Goal: Information Seeking & Learning: Learn about a topic

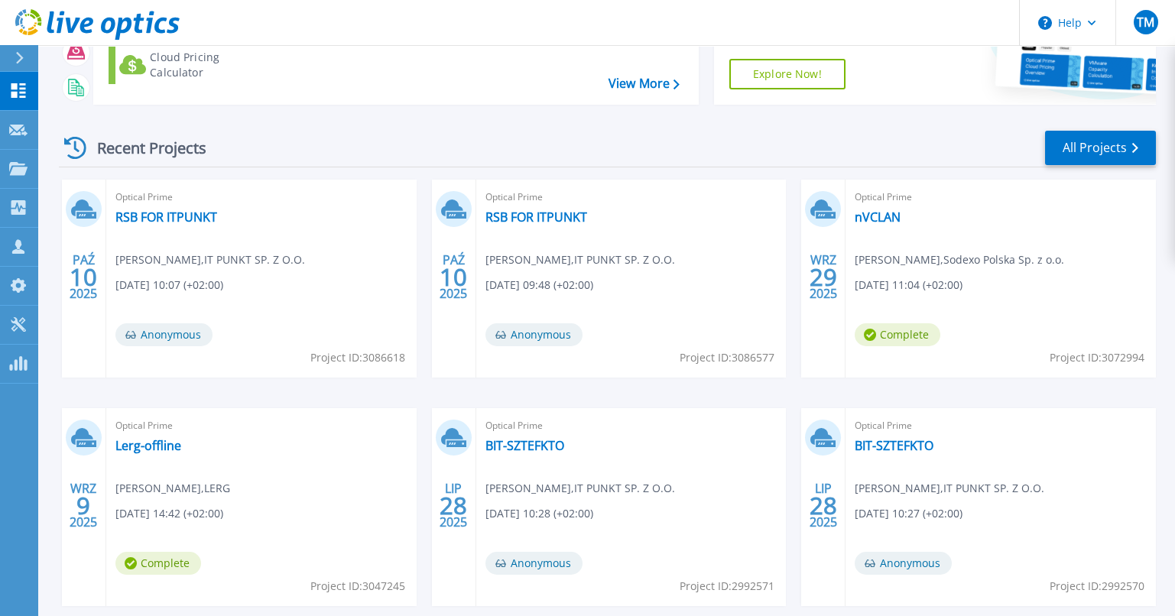
scroll to position [229, 0]
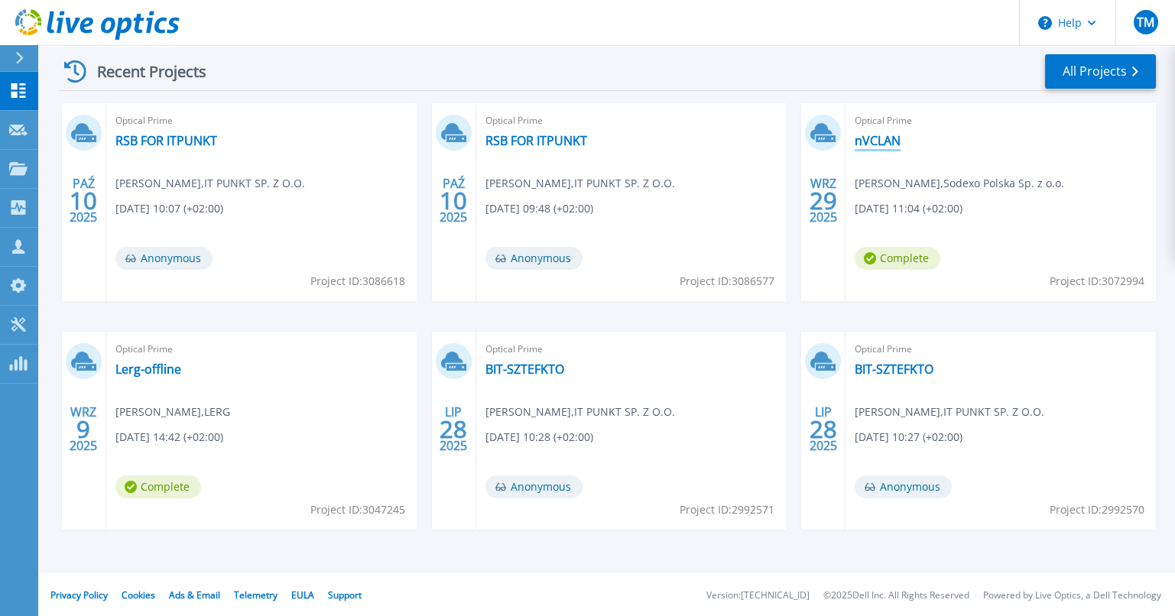
click at [875, 141] on link "nVCLAN" at bounding box center [878, 140] width 46 height 15
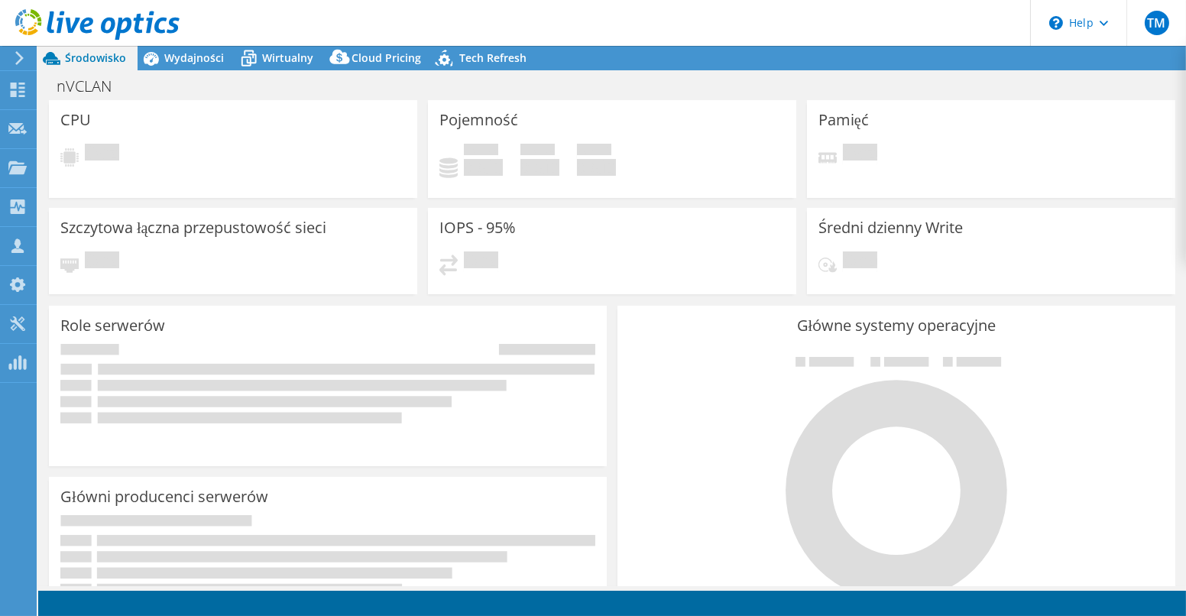
select select "USD"
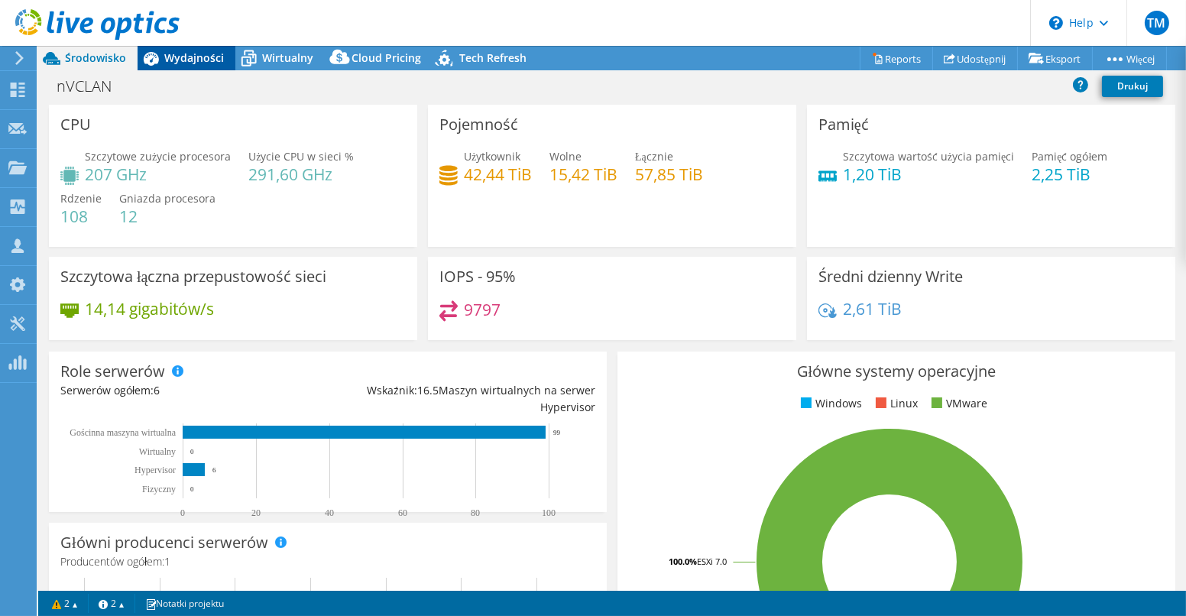
click at [193, 63] on span "Wydajności" at bounding box center [194, 57] width 60 height 15
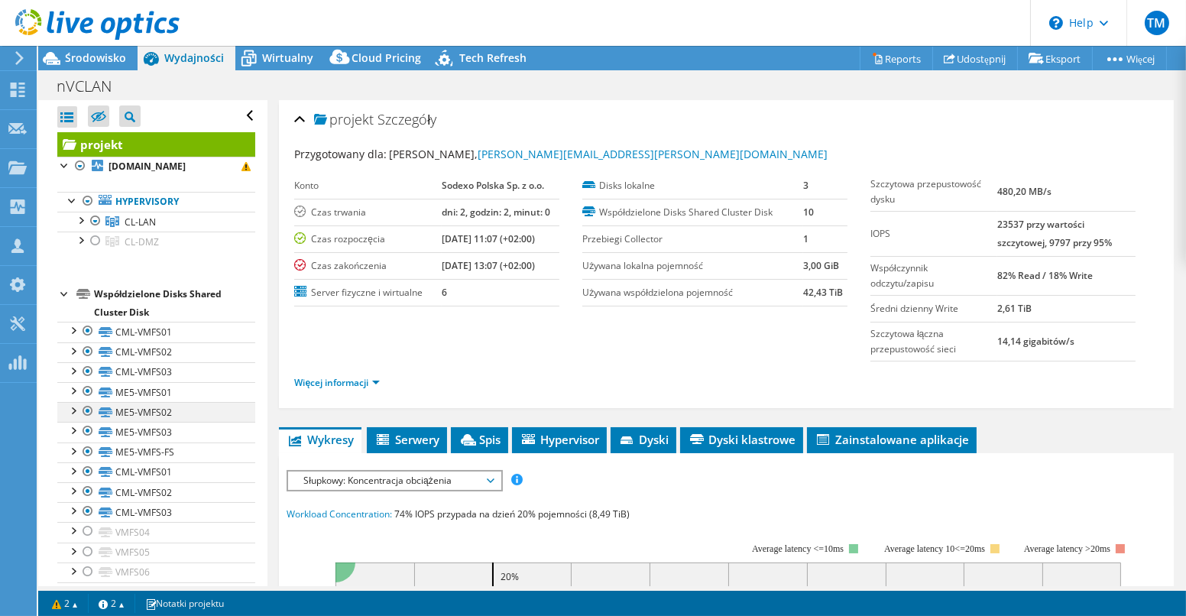
scroll to position [82, 0]
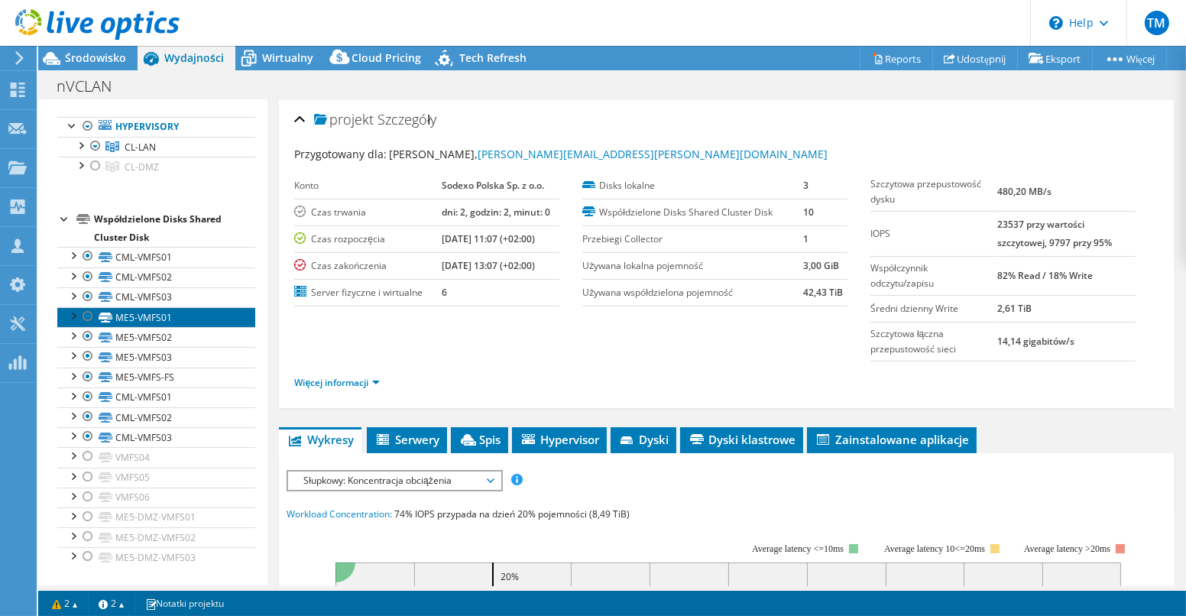
click at [115, 321] on link "ME5-VMFS01" at bounding box center [156, 317] width 198 height 20
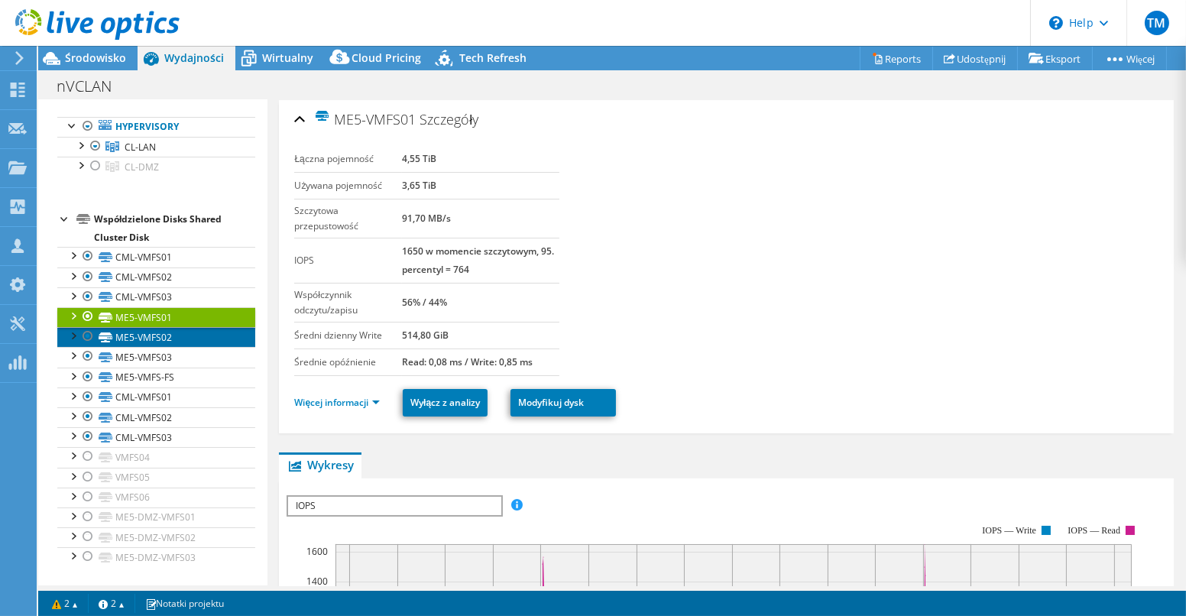
click at [154, 340] on link "ME5-VMFS02" at bounding box center [156, 337] width 198 height 20
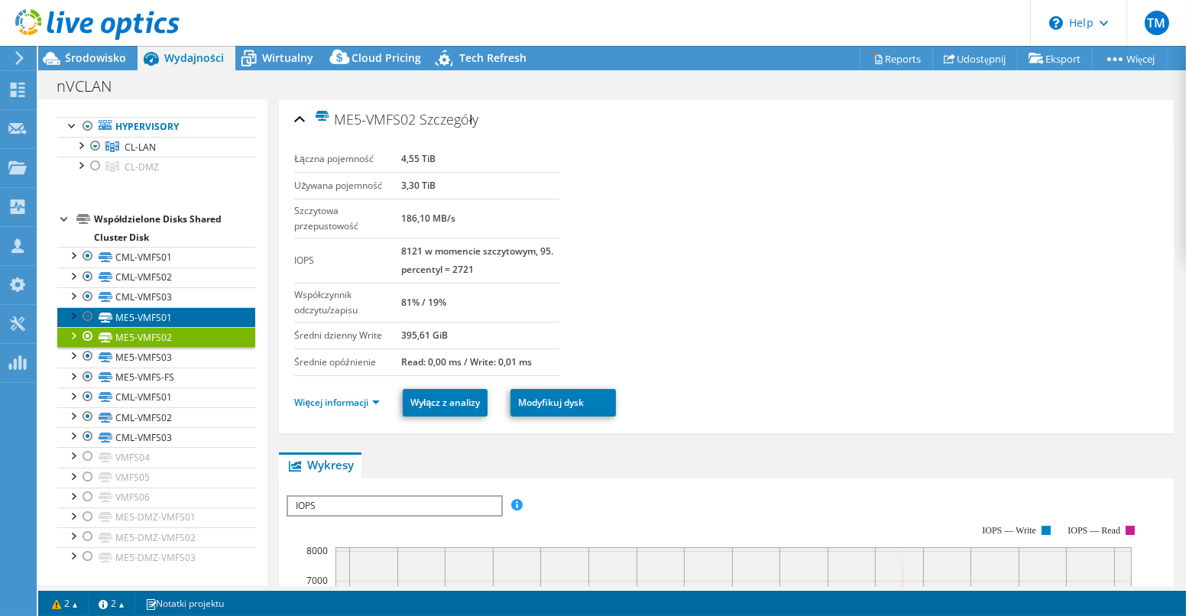
click at [158, 316] on link "ME5-VMFS01" at bounding box center [156, 317] width 198 height 20
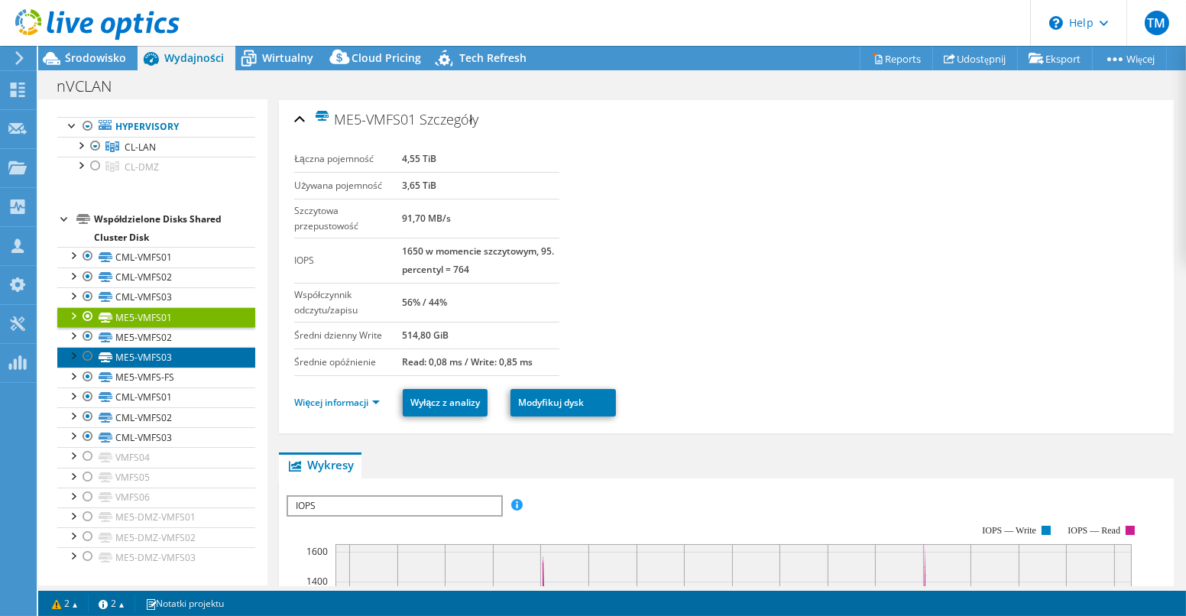
click at [160, 361] on link "ME5-VMFS03" at bounding box center [156, 357] width 198 height 20
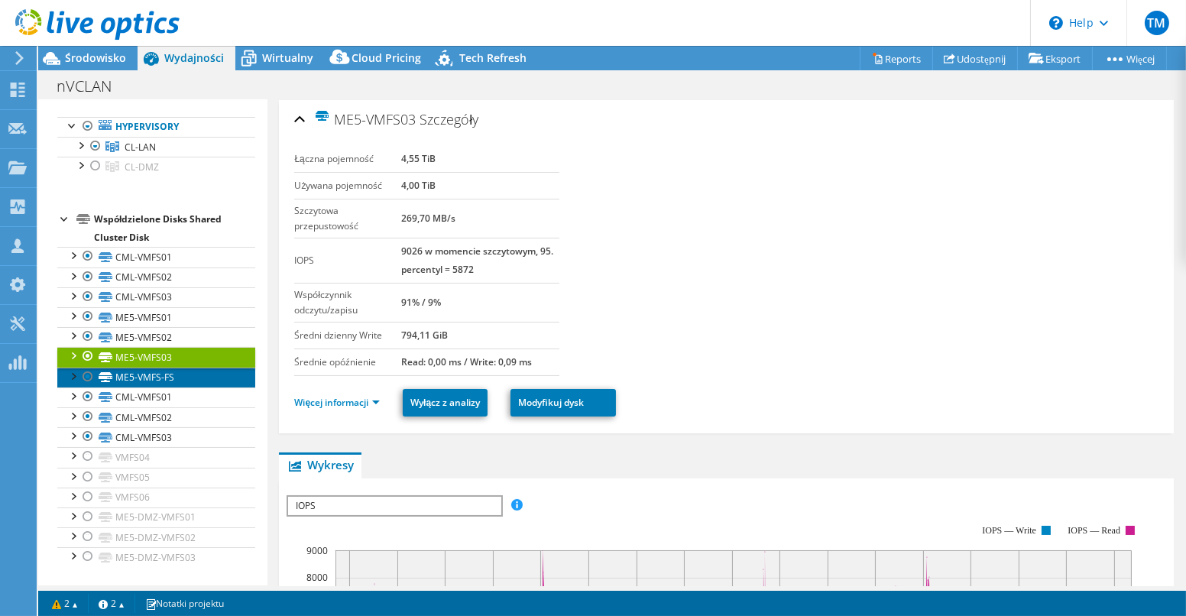
click at [161, 375] on link "ME5-VMFS-FS" at bounding box center [156, 378] width 198 height 20
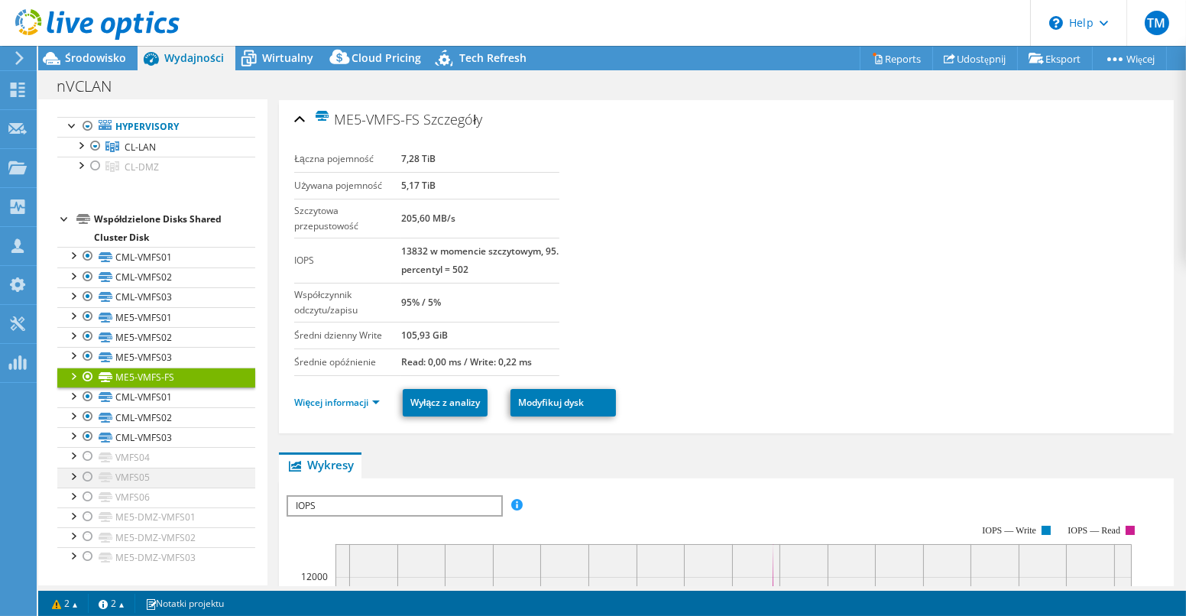
drag, startPoint x: 86, startPoint y: 459, endPoint x: 89, endPoint y: 469, distance: 10.9
click at [86, 459] on div at bounding box center [87, 456] width 15 height 18
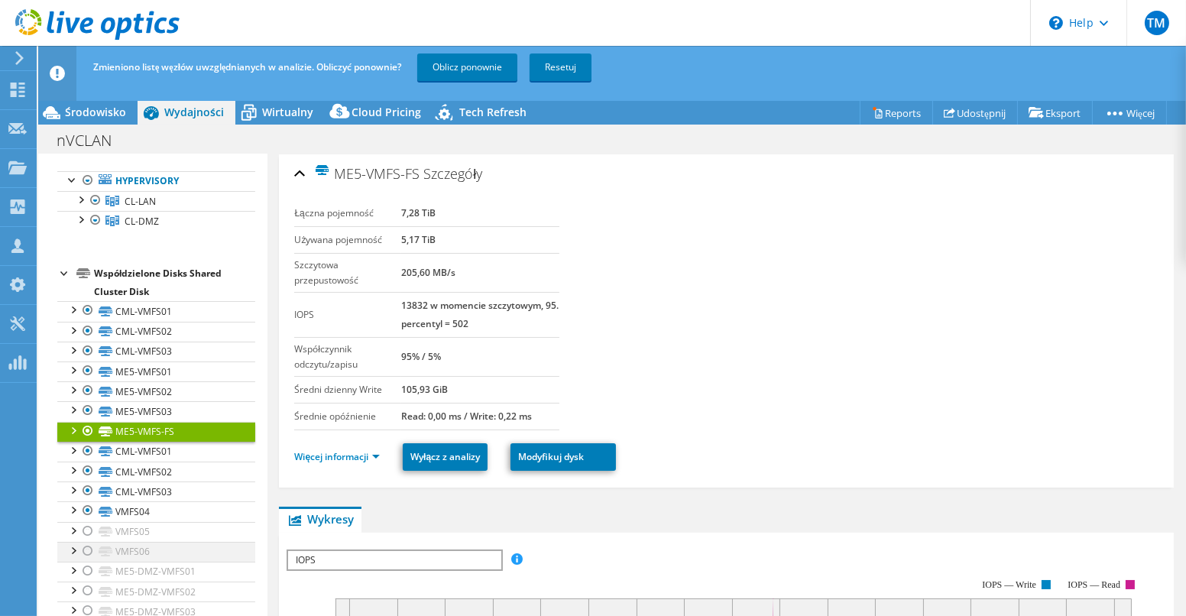
drag, startPoint x: 84, startPoint y: 531, endPoint x: 86, endPoint y: 549, distance: 17.7
click at [85, 533] on div at bounding box center [87, 531] width 15 height 18
drag, startPoint x: 86, startPoint y: 550, endPoint x: 86, endPoint y: 568, distance: 18.3
click at [86, 553] on div at bounding box center [87, 551] width 15 height 18
drag, startPoint x: 86, startPoint y: 569, endPoint x: 91, endPoint y: 581, distance: 12.3
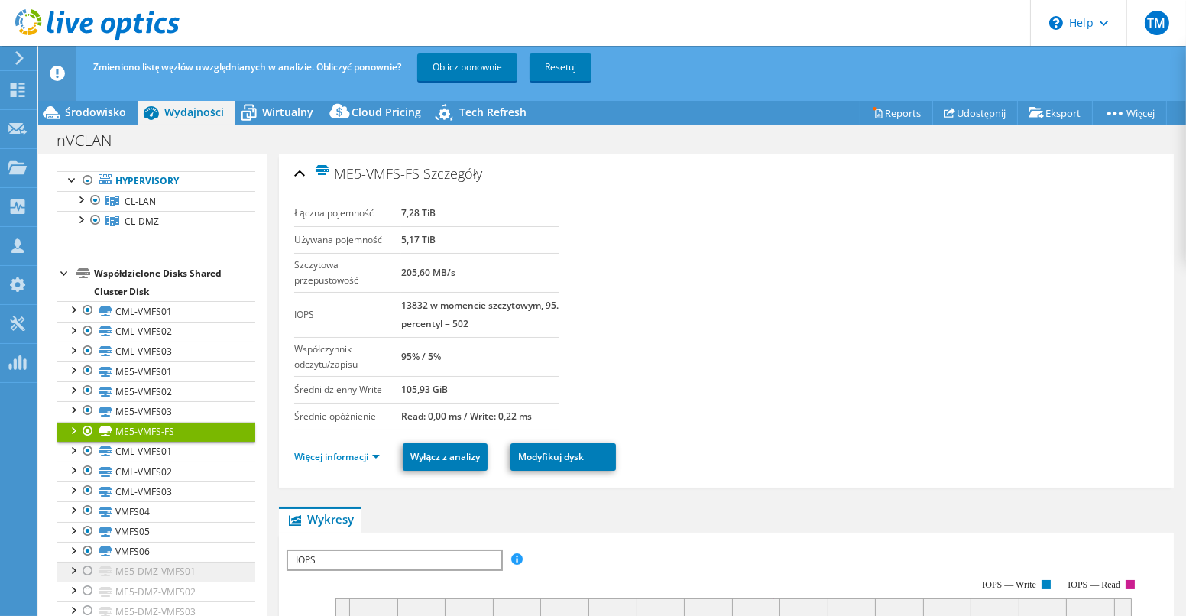
click at [86, 570] on div at bounding box center [87, 571] width 15 height 18
drag, startPoint x: 90, startPoint y: 588, endPoint x: 103, endPoint y: 588, distance: 13.0
click at [90, 588] on div at bounding box center [87, 591] width 15 height 18
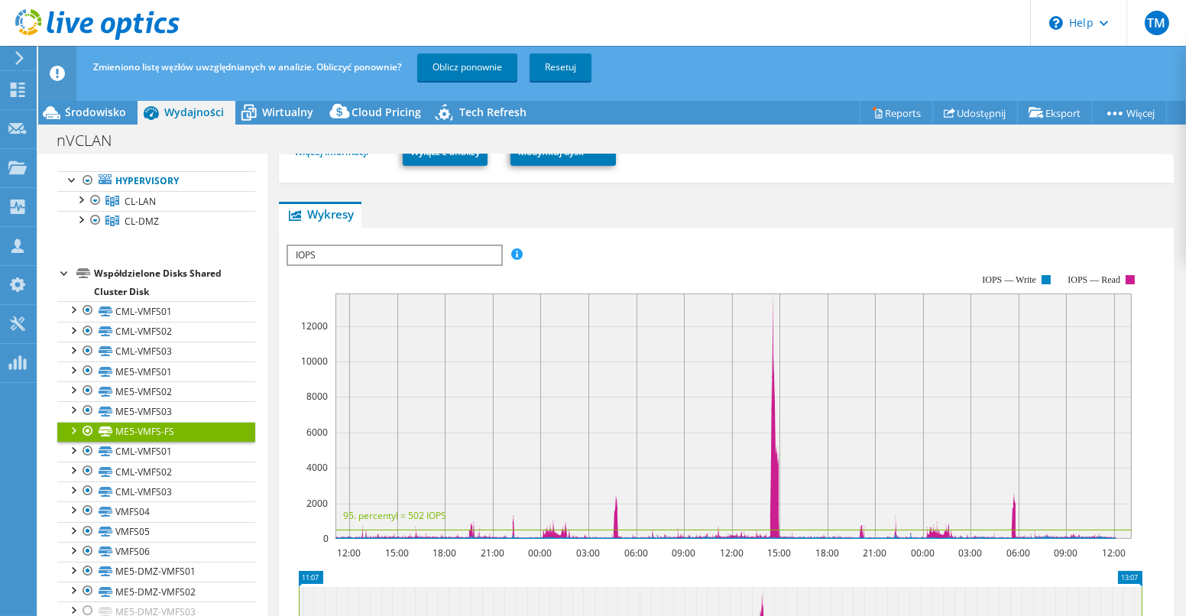
scroll to position [381, 0]
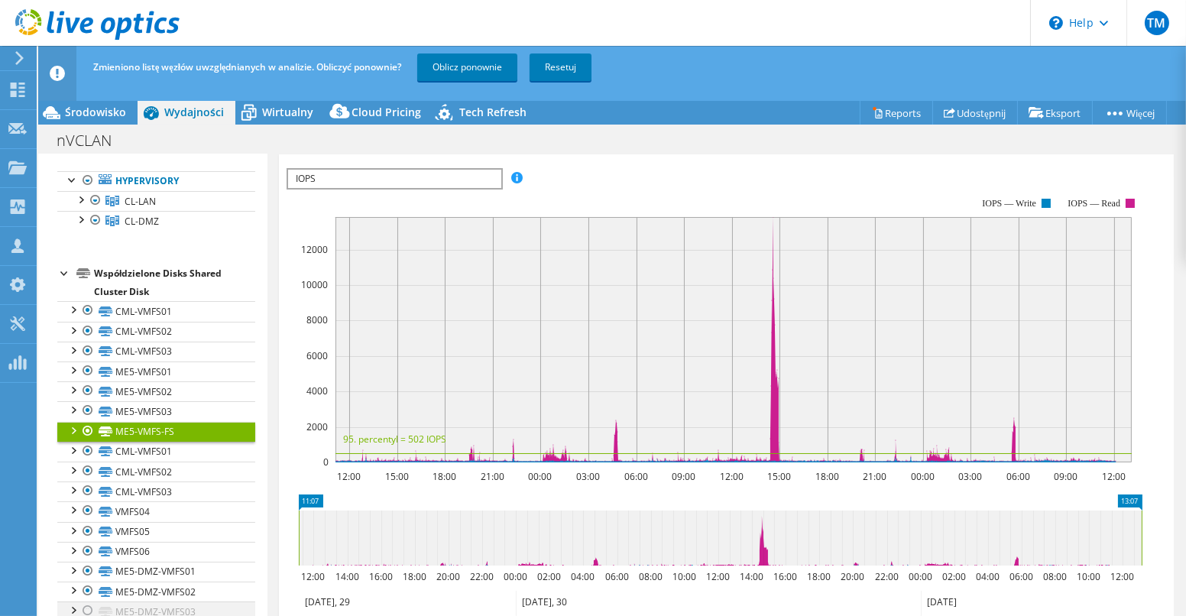
click at [86, 610] on div at bounding box center [87, 611] width 15 height 18
click at [478, 61] on link "Oblicz ponownie" at bounding box center [467, 68] width 100 height 28
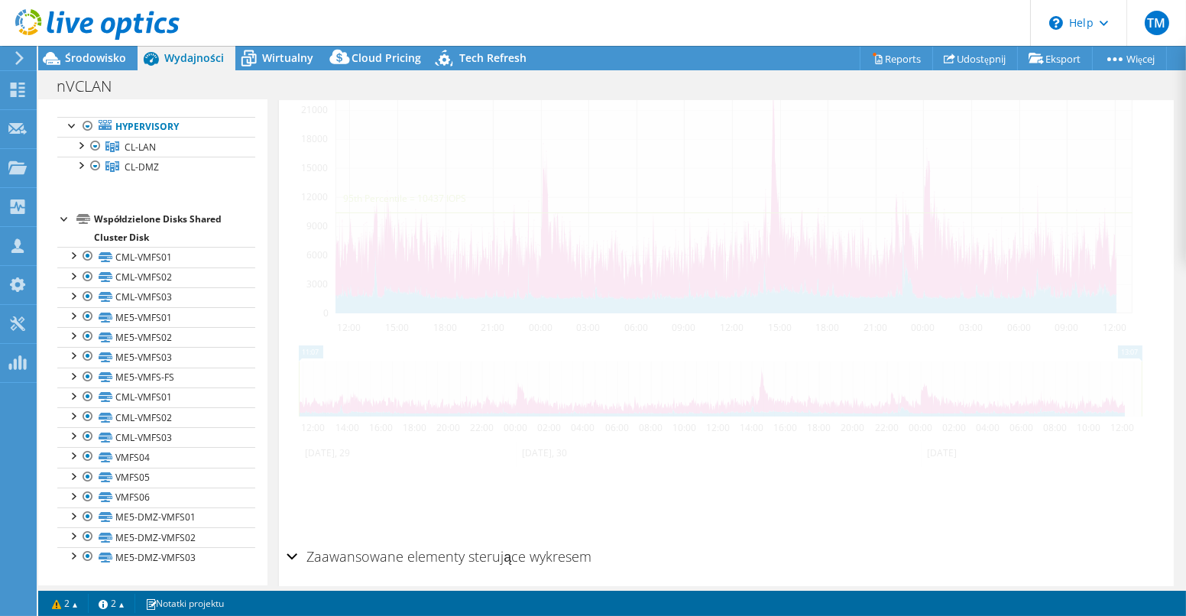
scroll to position [427, 0]
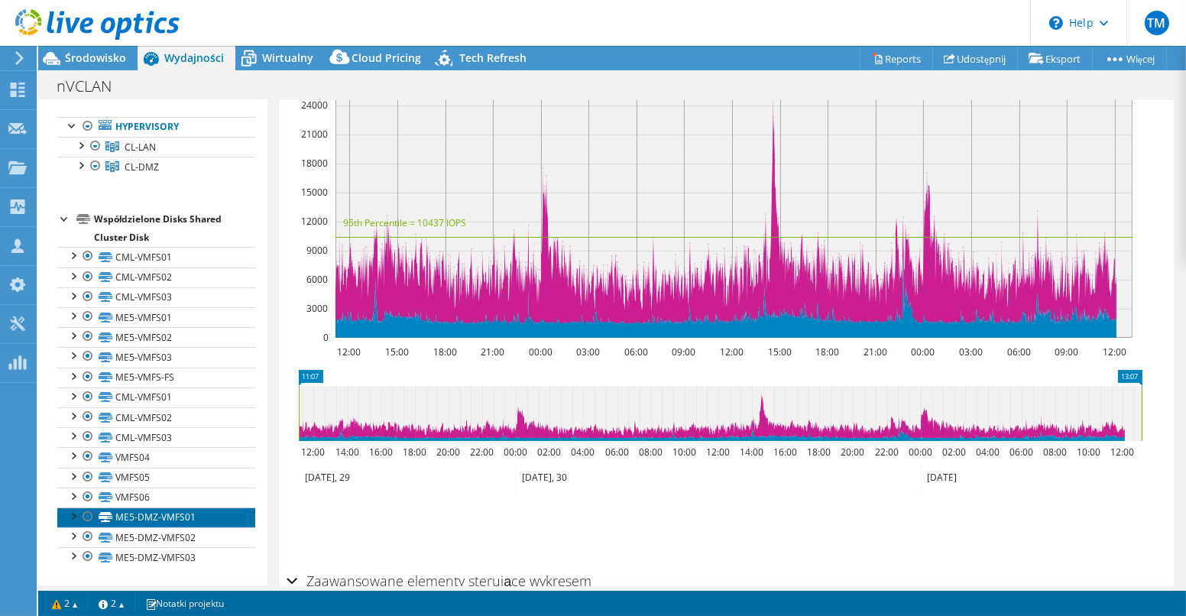
click at [183, 516] on link "ME5-DMZ-VMFS01" at bounding box center [156, 518] width 198 height 20
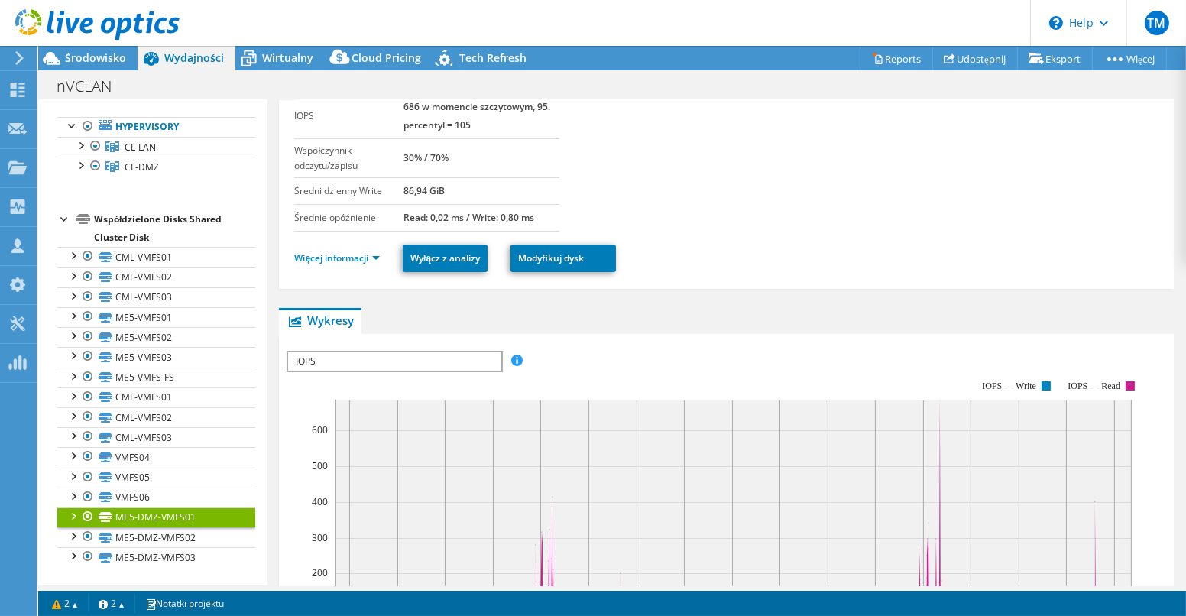
scroll to position [0, 0]
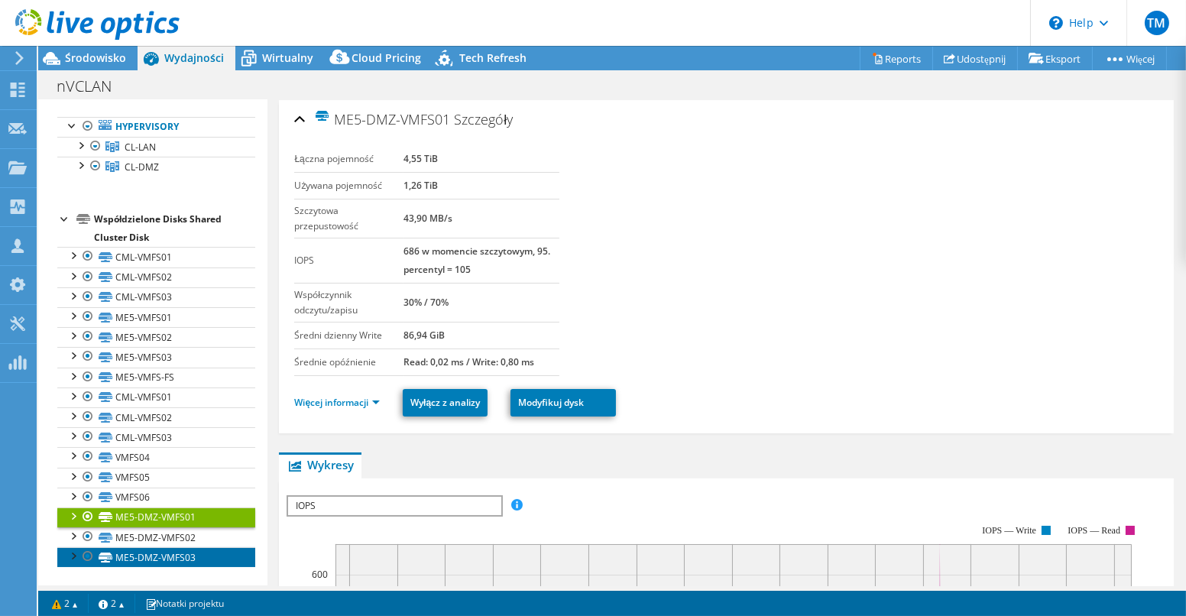
click at [180, 559] on link "ME5-DMZ-VMFS03" at bounding box center [156, 557] width 198 height 20
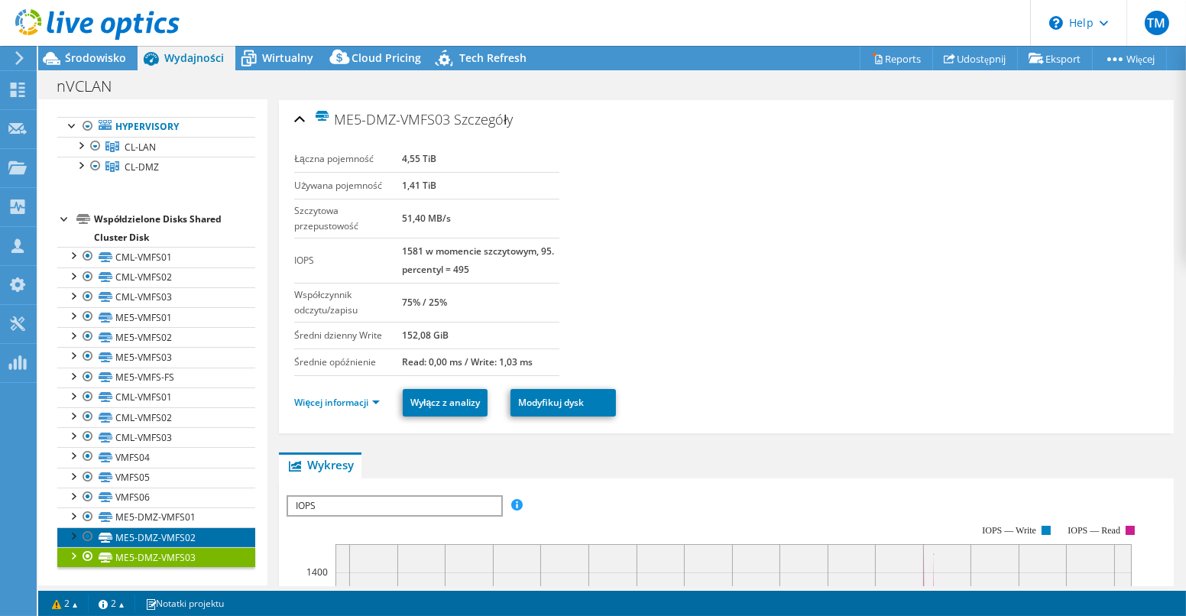
click at [167, 539] on link "ME5-DMZ-VMFS02" at bounding box center [156, 537] width 198 height 20
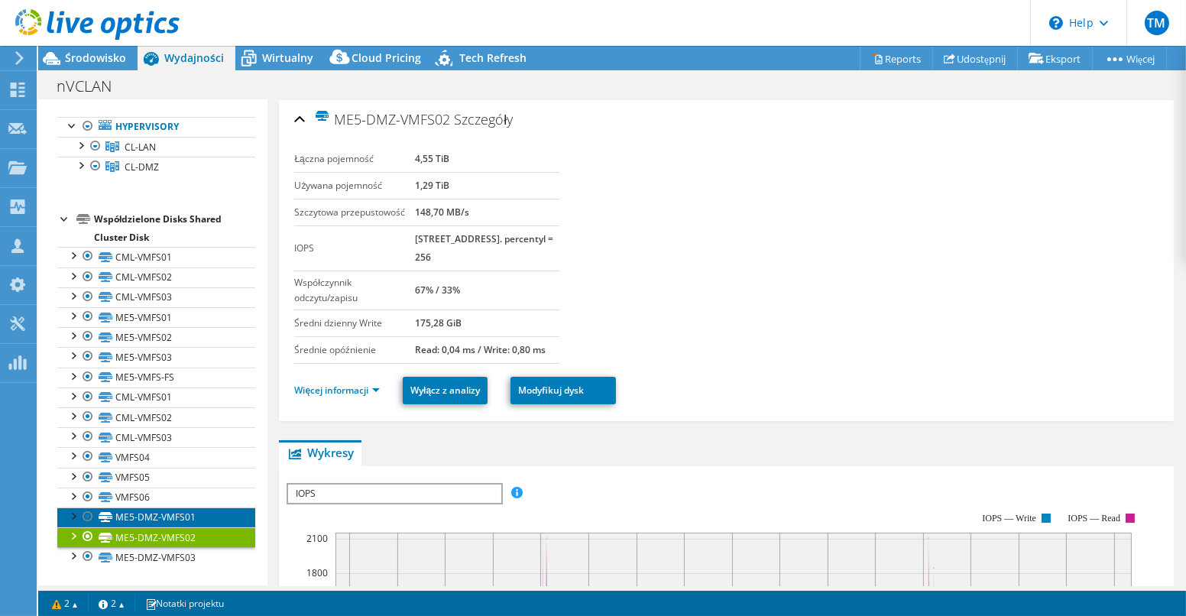
click at [148, 518] on link "ME5-DMZ-VMFS01" at bounding box center [156, 518] width 198 height 20
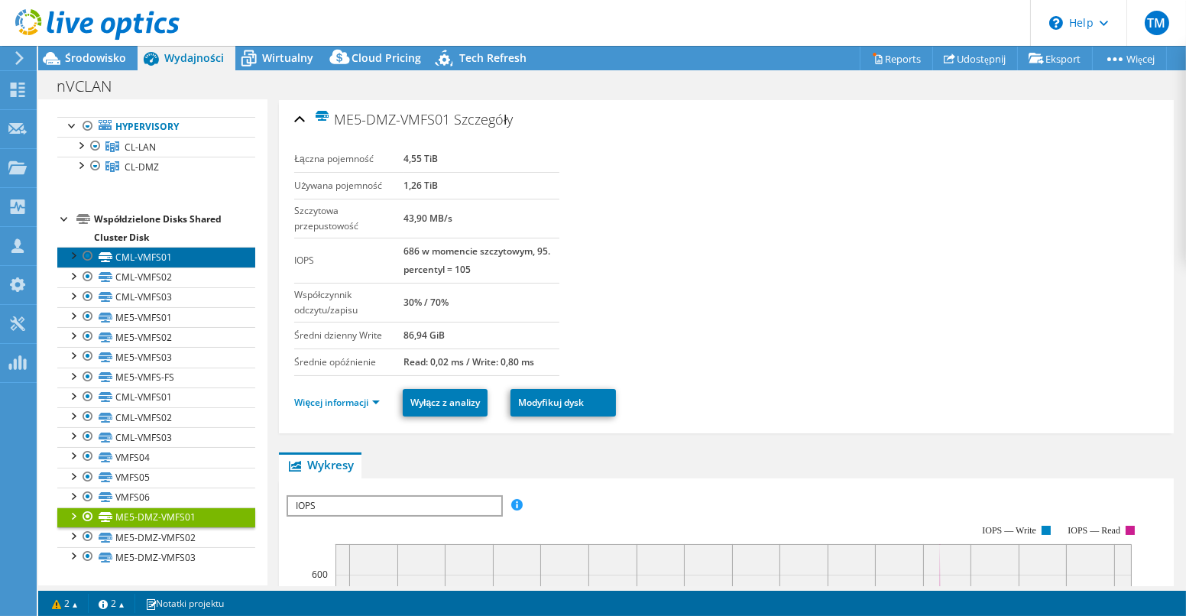
click at [164, 261] on link "CML-VMFS01" at bounding box center [156, 257] width 198 height 20
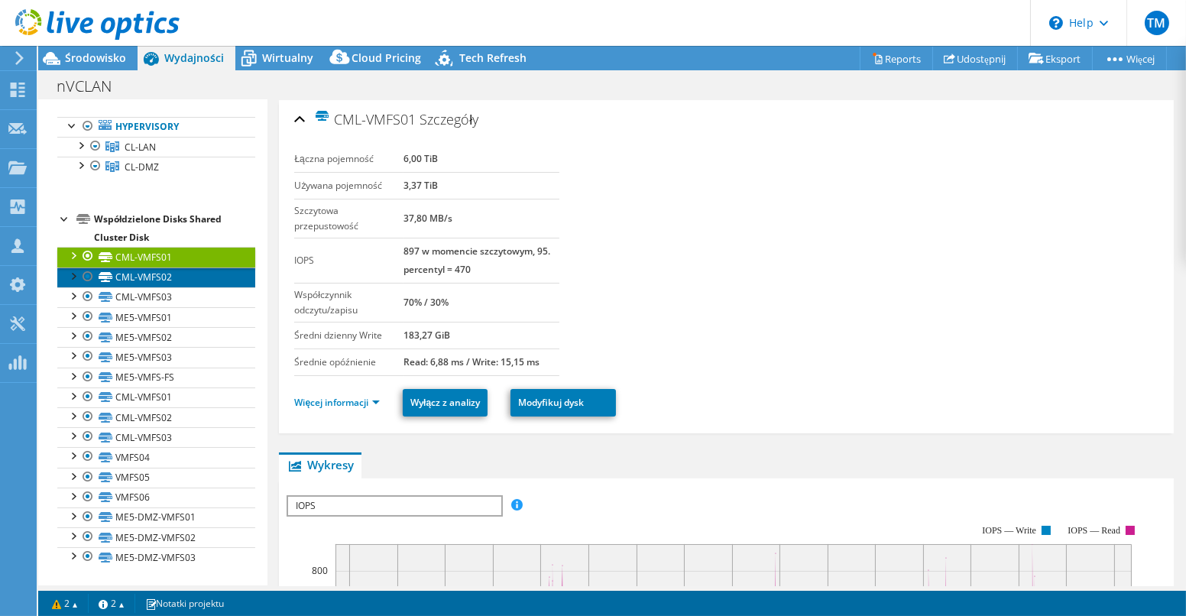
click at [206, 281] on link "CML-VMFS02" at bounding box center [156, 278] width 198 height 20
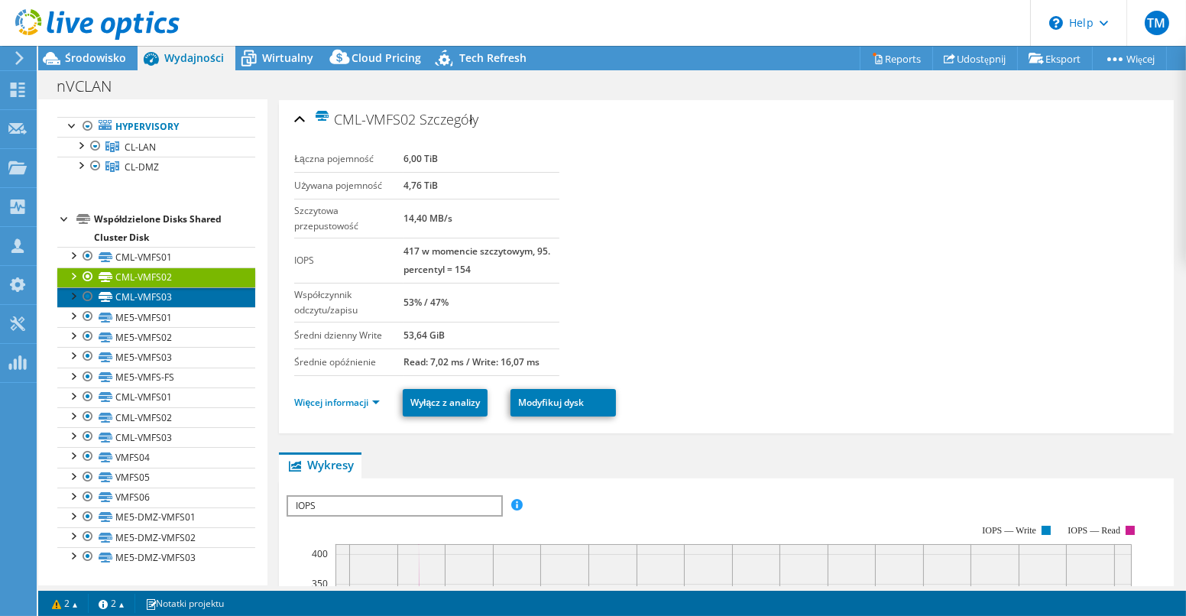
click at [189, 303] on link "CML-VMFS03" at bounding box center [156, 297] width 198 height 20
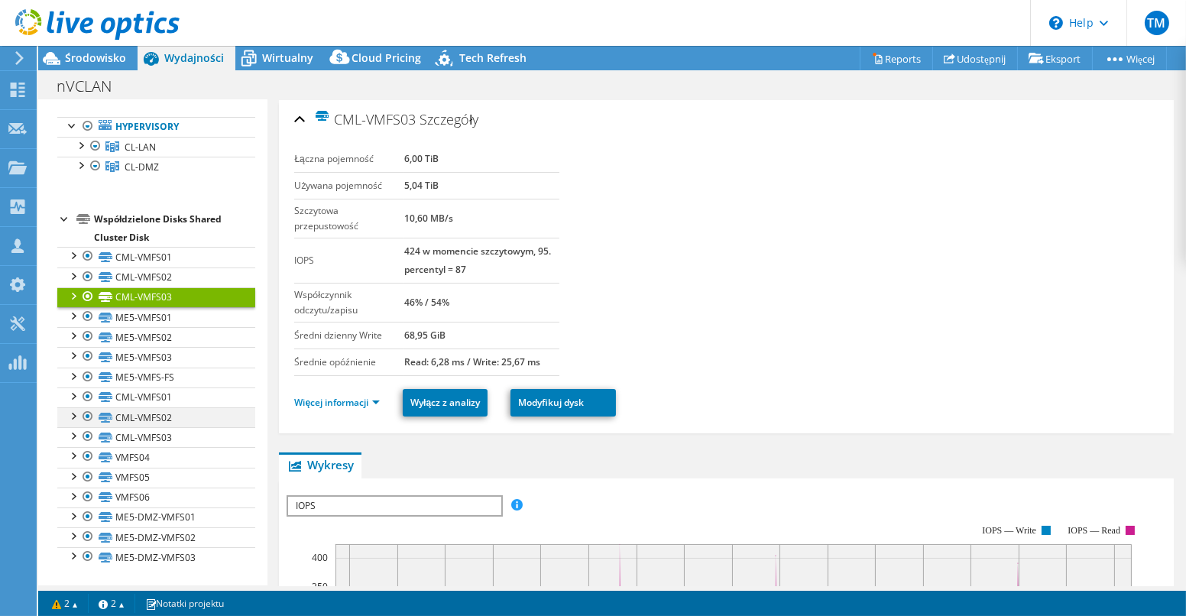
click at [74, 418] on div at bounding box center [72, 414] width 15 height 15
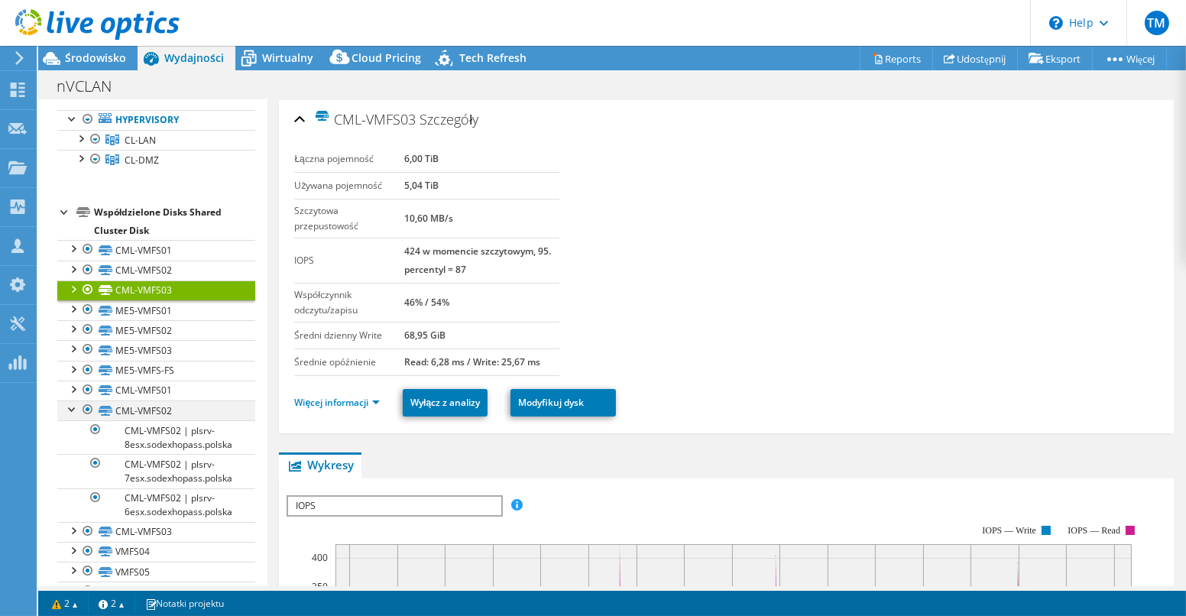
click at [73, 416] on div at bounding box center [72, 408] width 15 height 15
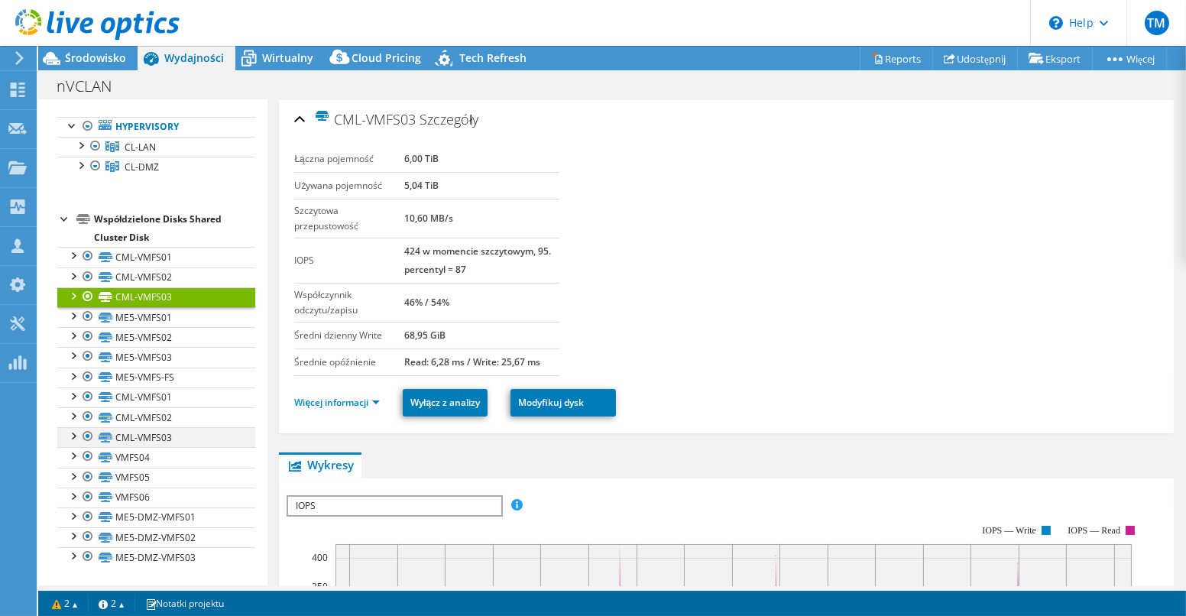
click at [72, 433] on div at bounding box center [72, 434] width 15 height 15
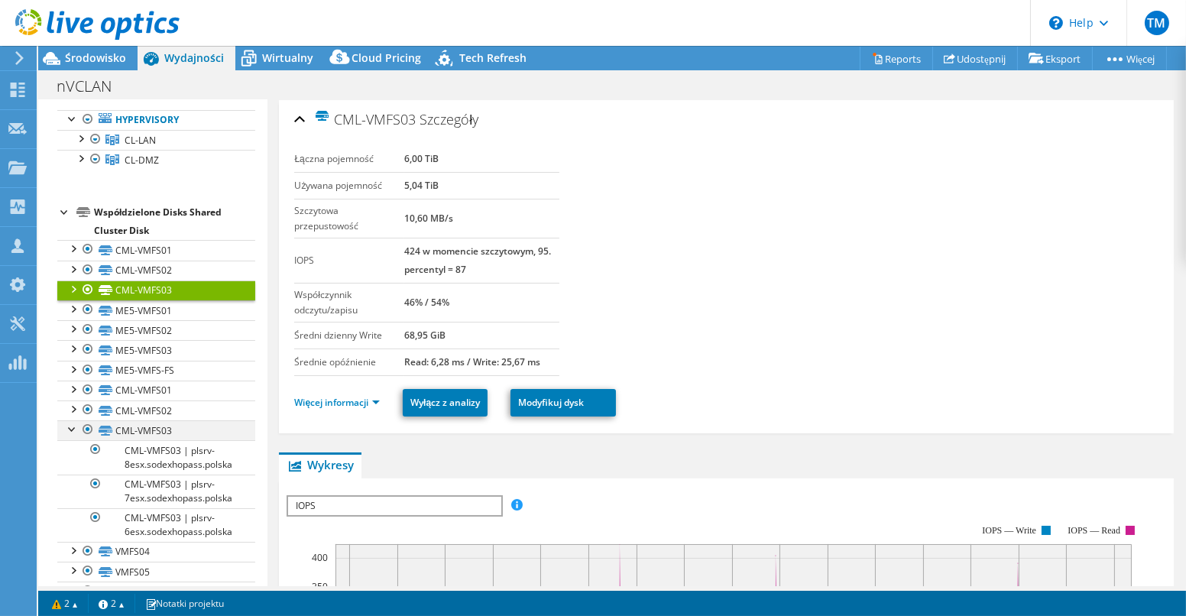
click at [72, 433] on div at bounding box center [72, 427] width 15 height 15
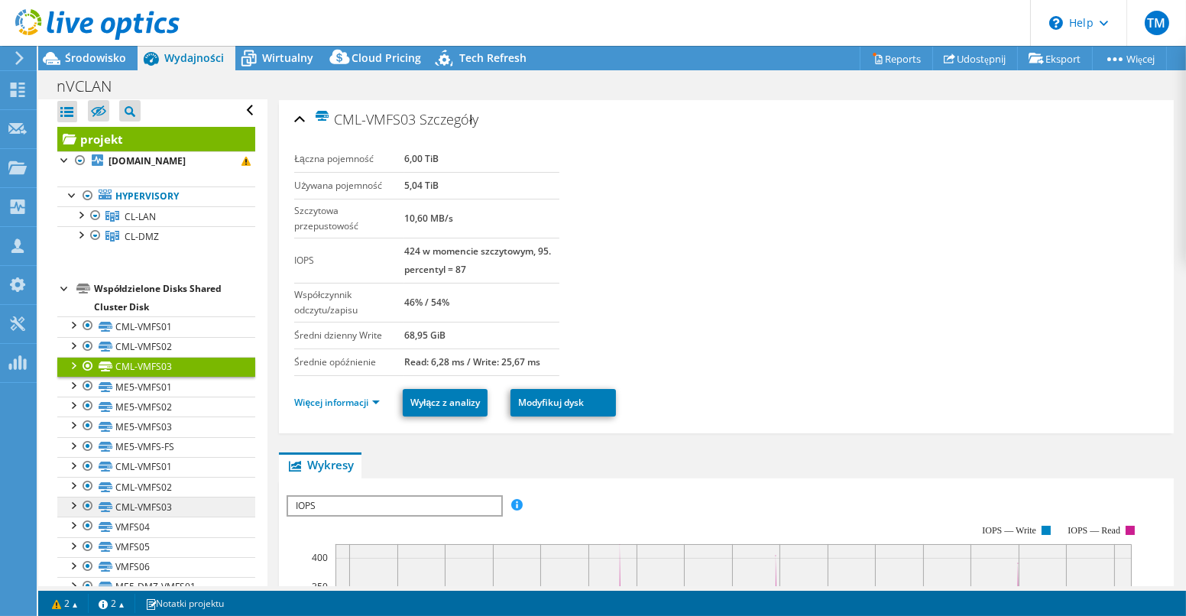
scroll to position [82, 0]
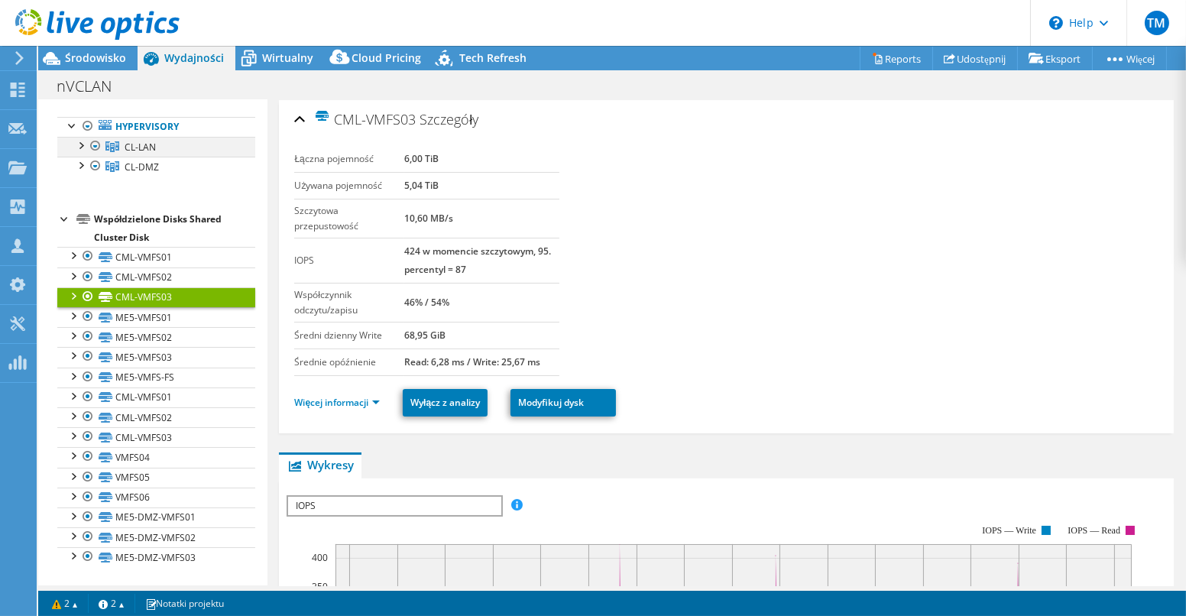
click at [83, 151] on div at bounding box center [80, 144] width 15 height 15
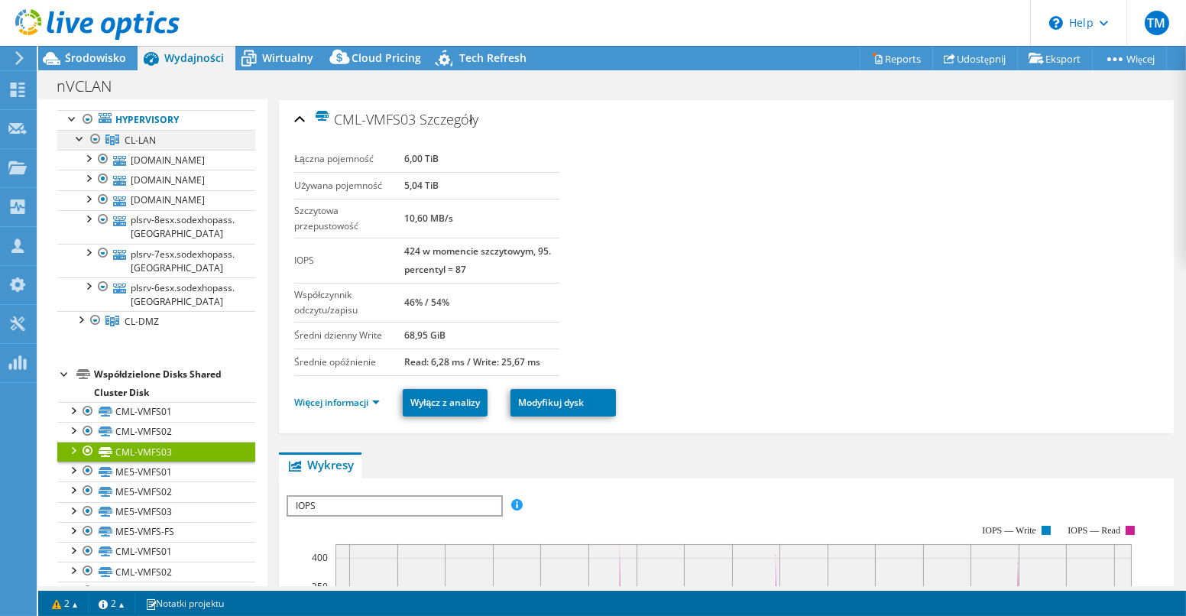
click at [79, 145] on div at bounding box center [80, 137] width 15 height 15
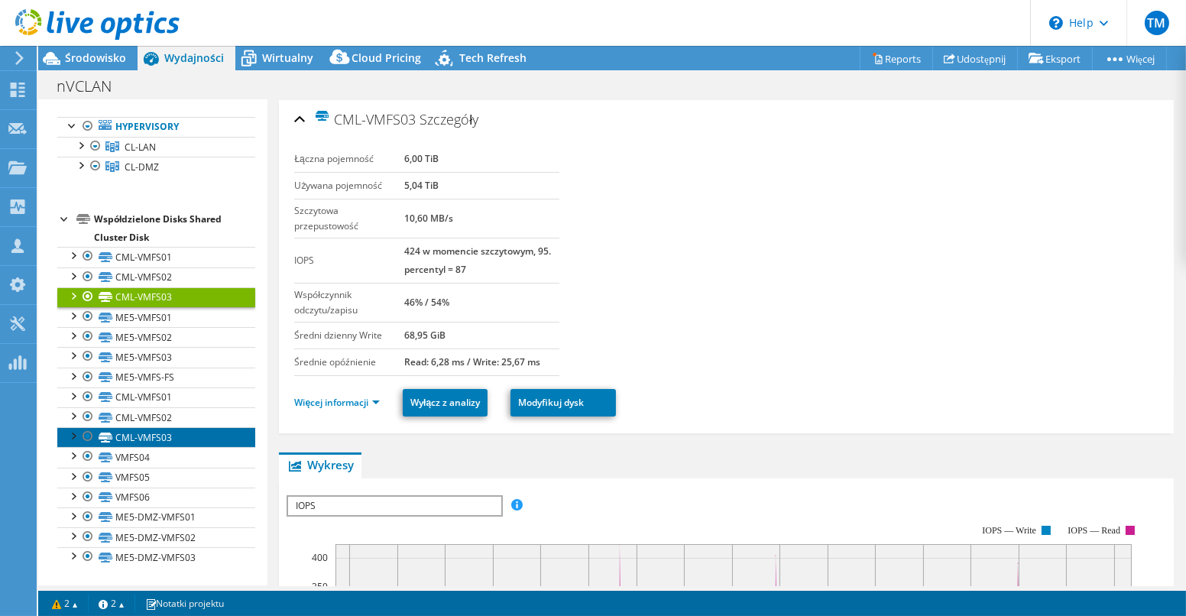
click at [160, 435] on link "CML-VMFS03" at bounding box center [156, 437] width 198 height 20
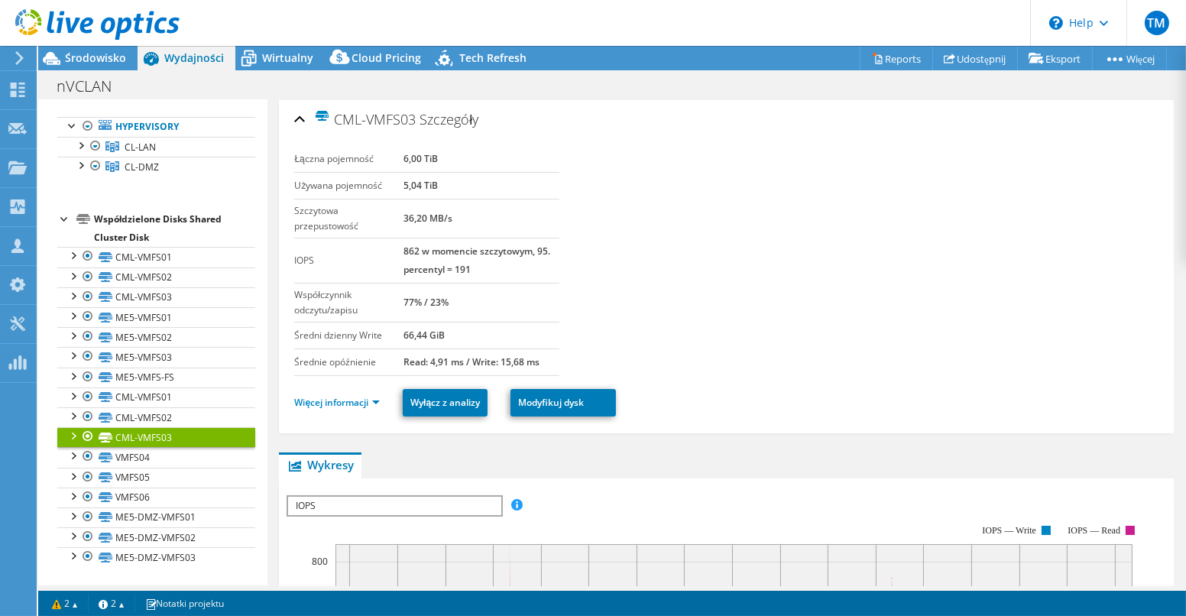
click at [75, 435] on div at bounding box center [72, 434] width 15 height 15
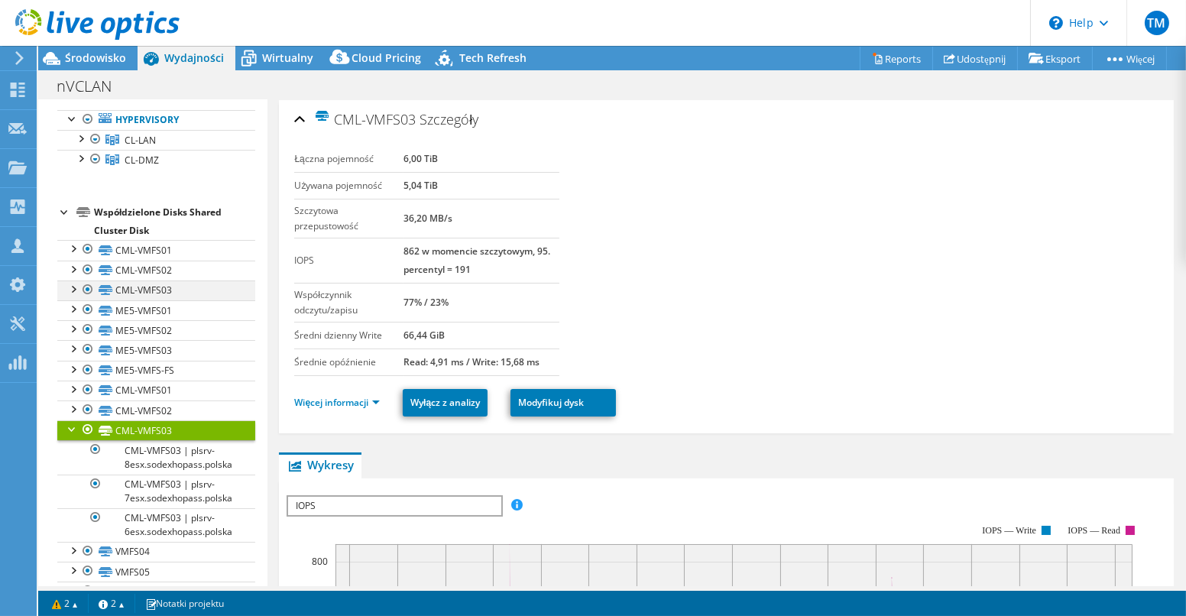
click at [73, 296] on div at bounding box center [72, 288] width 15 height 15
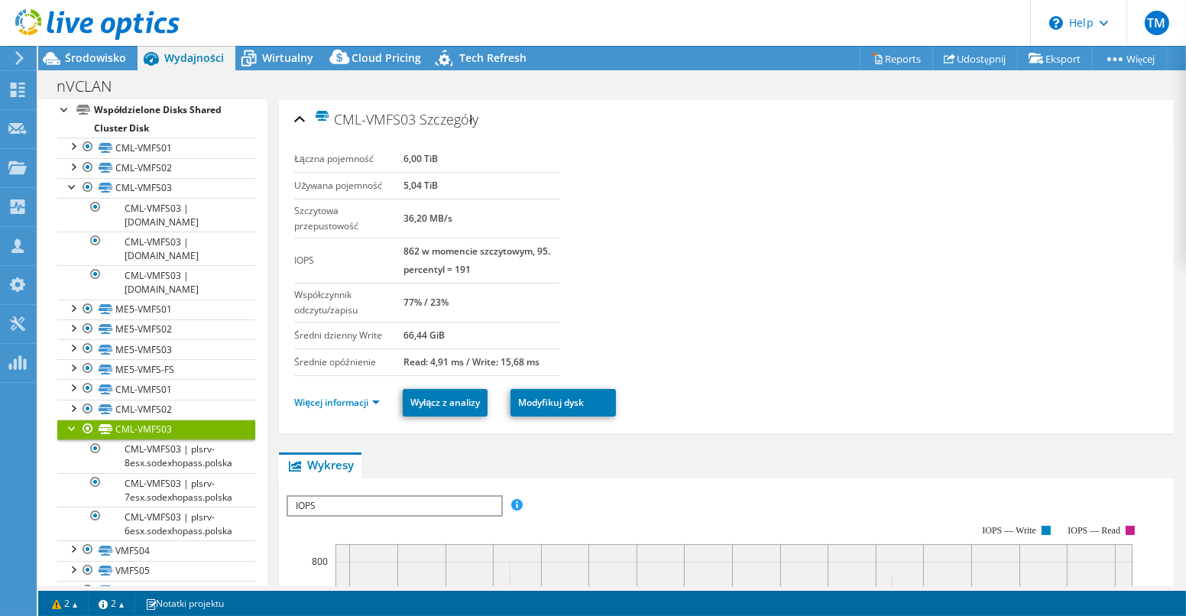
scroll to position [183, 0]
click at [71, 436] on div at bounding box center [72, 428] width 15 height 15
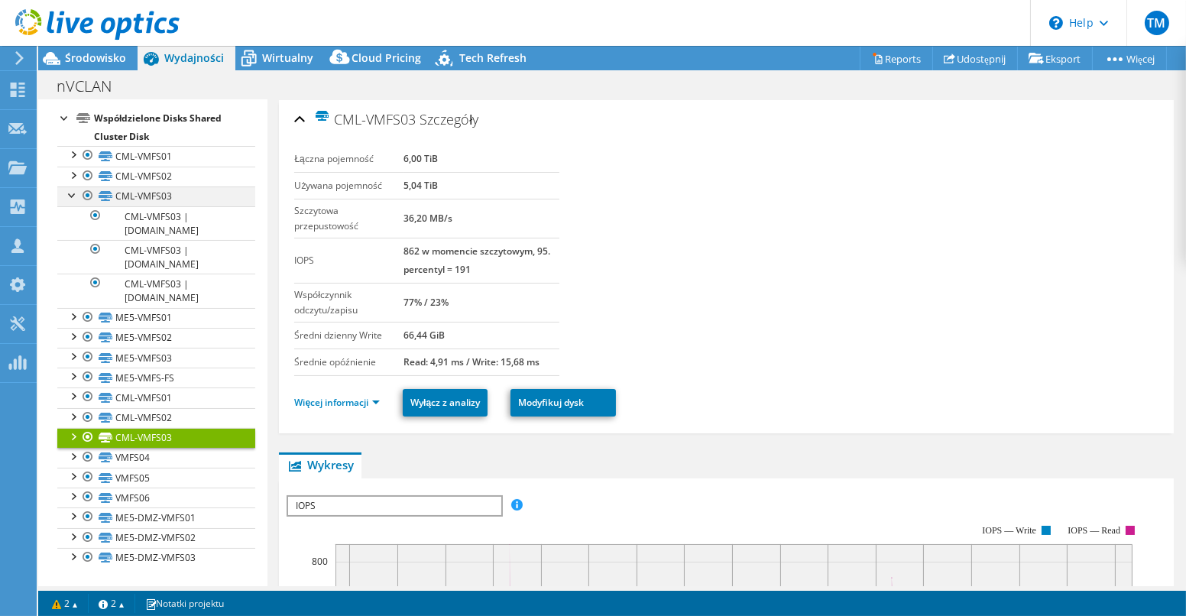
click at [69, 200] on div at bounding box center [72, 194] width 15 height 15
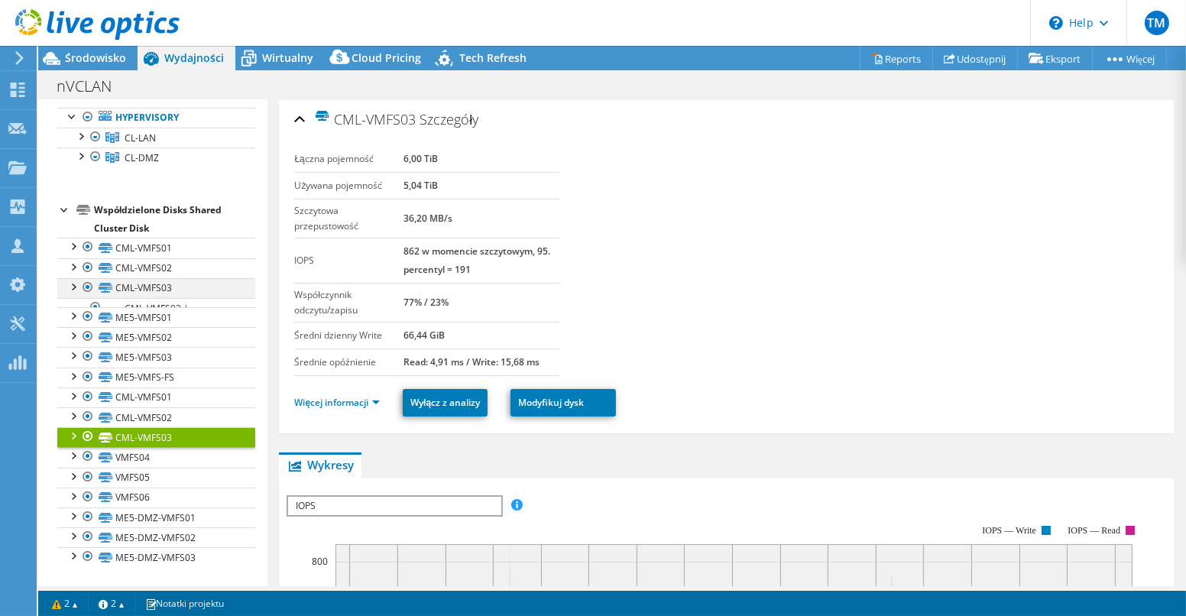
scroll to position [82, 0]
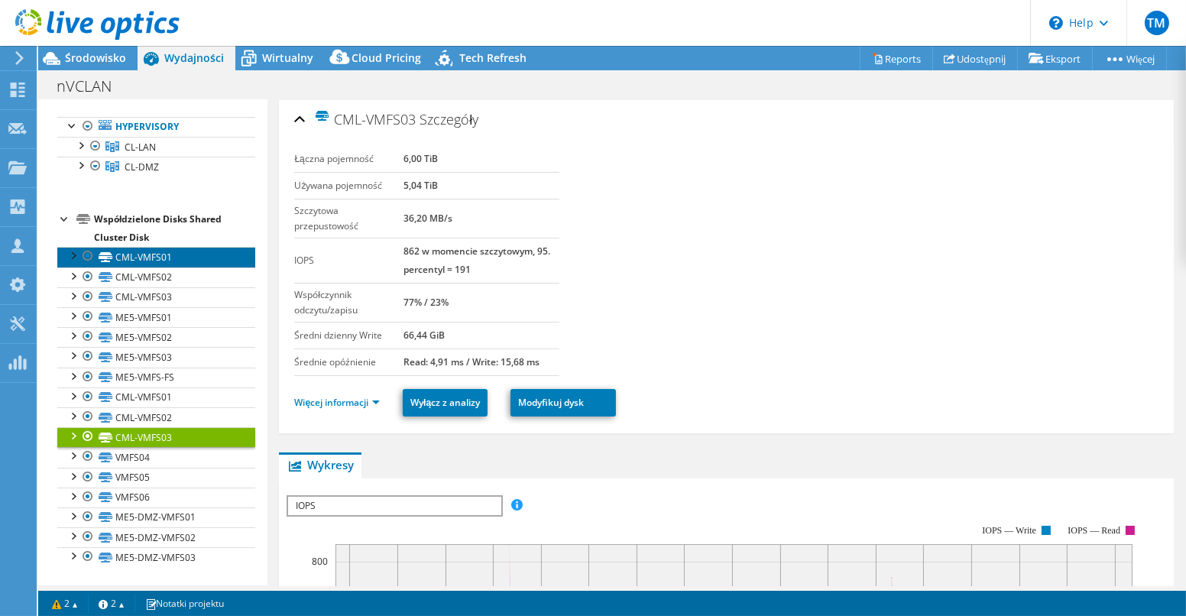
click at [148, 260] on link "CML-VMFS01" at bounding box center [156, 257] width 198 height 20
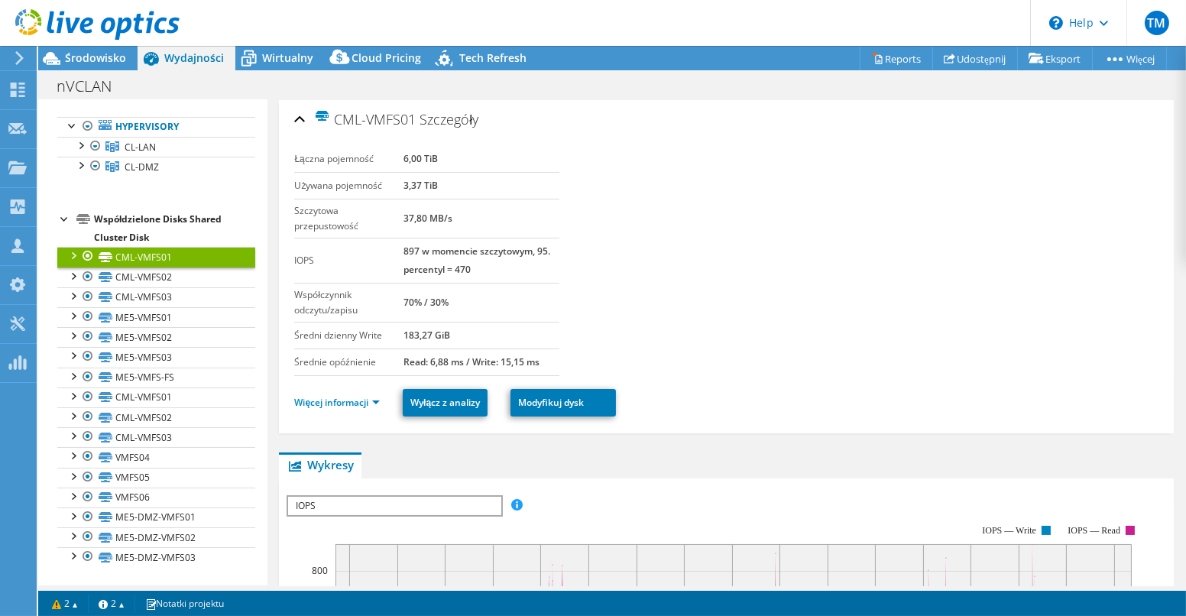
click at [76, 260] on div at bounding box center [72, 254] width 15 height 15
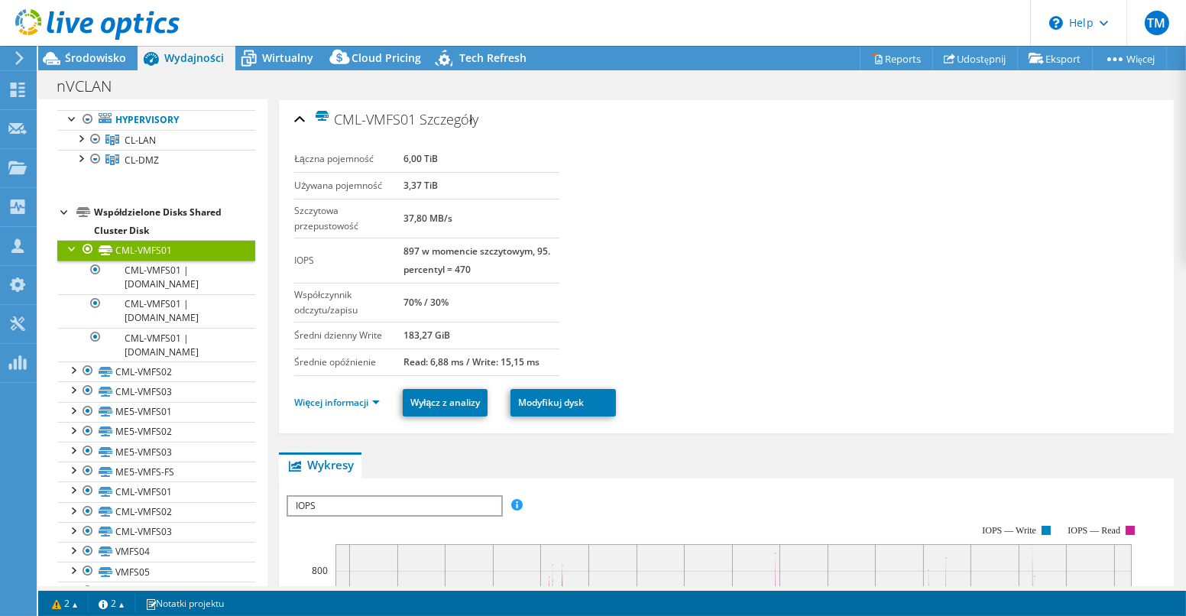
click at [180, 260] on link "CML-VMFS01" at bounding box center [156, 250] width 198 height 20
click at [75, 497] on div at bounding box center [72, 489] width 15 height 15
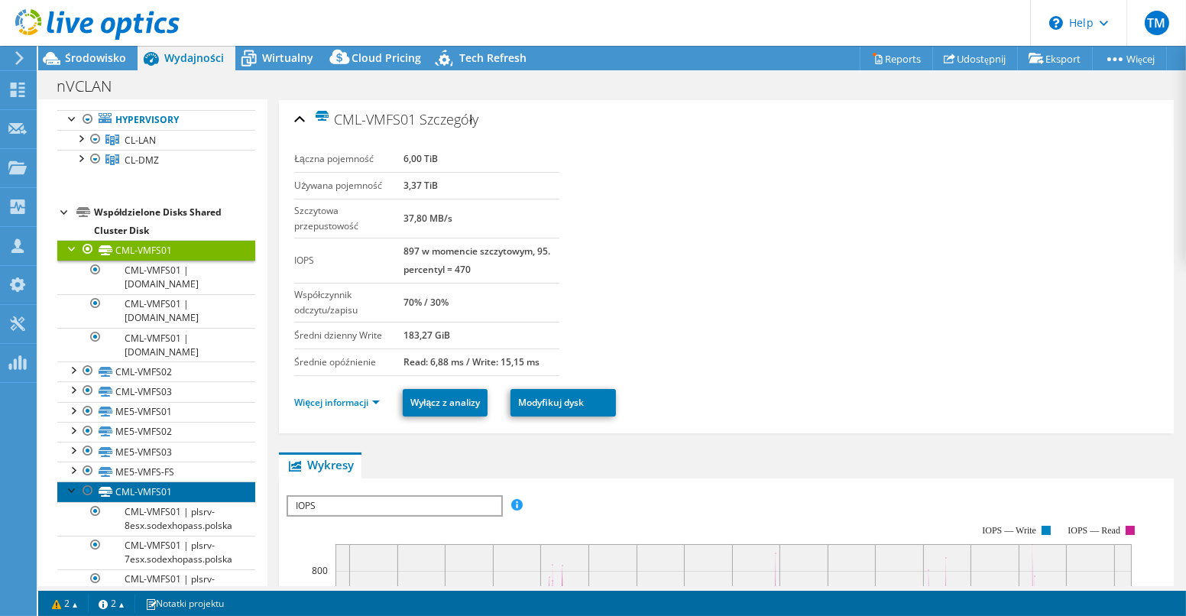
click at [148, 498] on link "CML-VMFS01" at bounding box center [156, 492] width 198 height 20
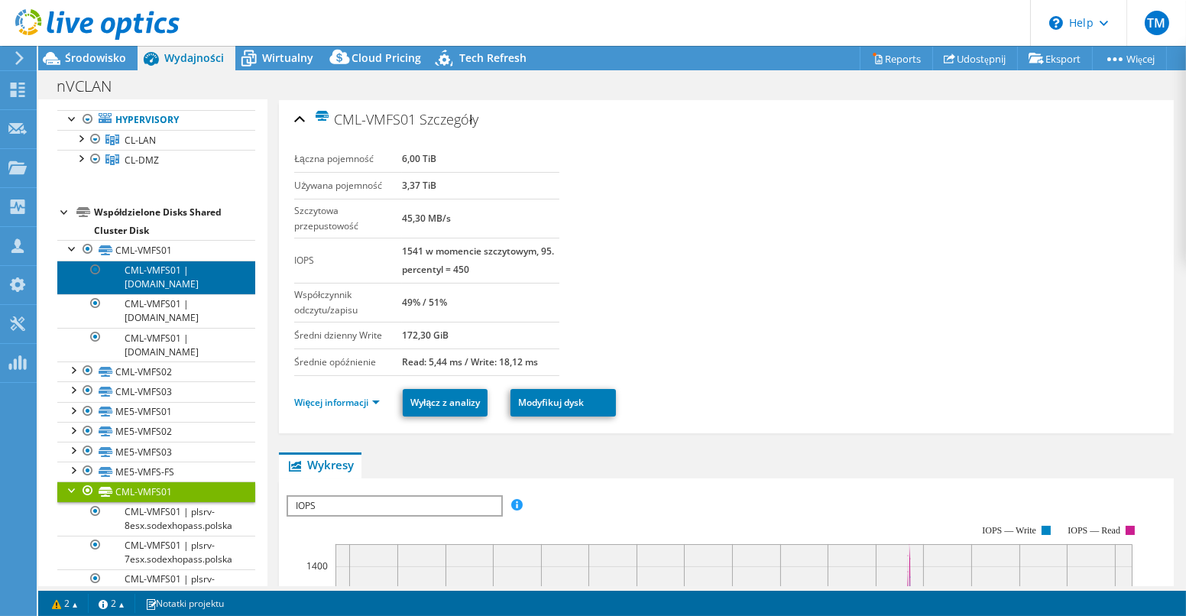
click at [148, 281] on link "CML-VMFS01 | [DOMAIN_NAME]" at bounding box center [156, 278] width 198 height 34
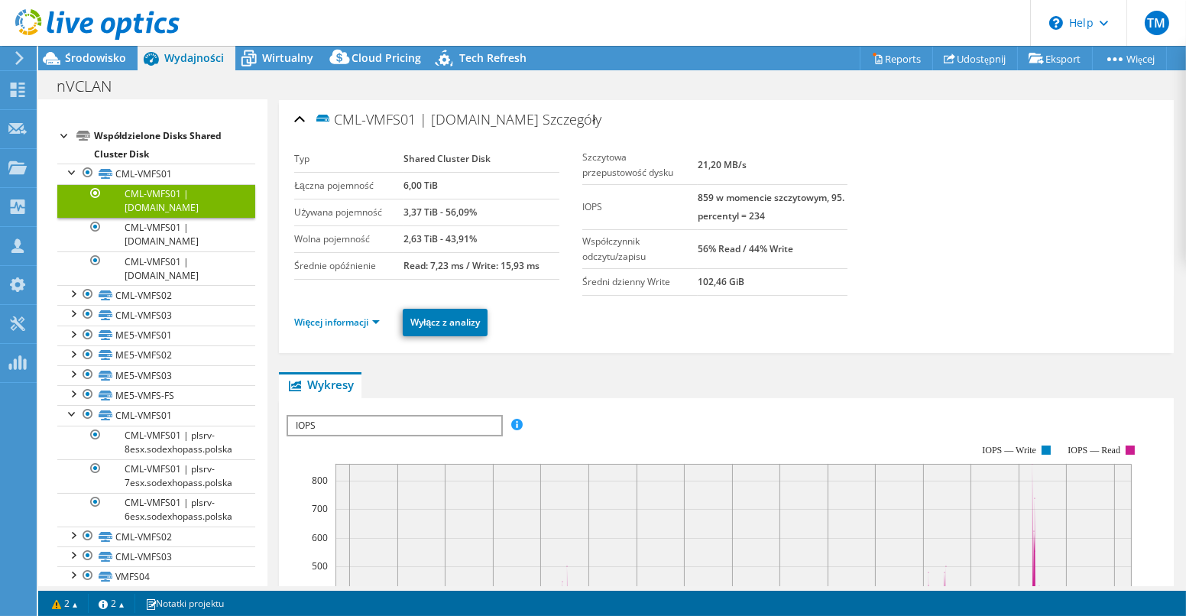
scroll to position [235, 0]
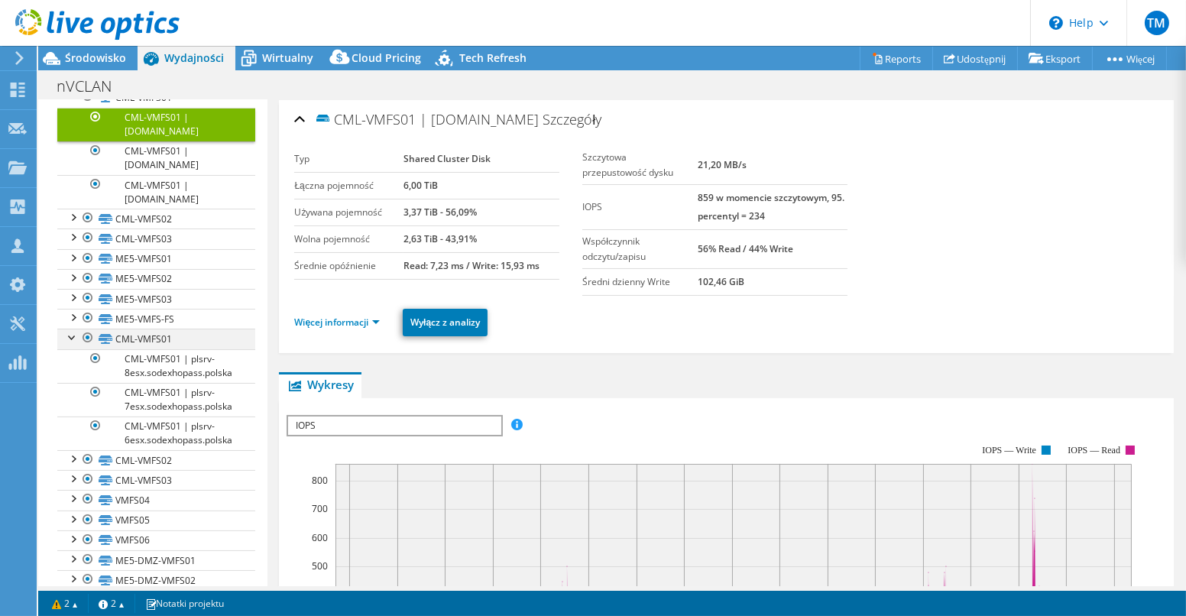
click at [71, 343] on div at bounding box center [72, 336] width 15 height 15
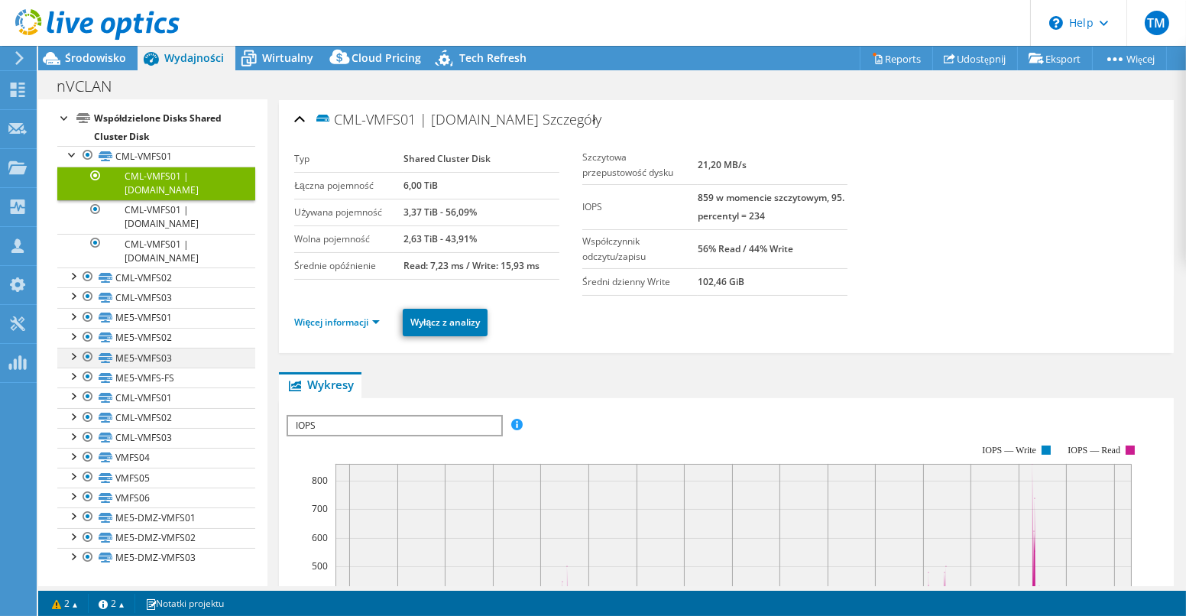
scroll to position [183, 0]
click at [141, 420] on link "CML-VMFS02" at bounding box center [156, 418] width 198 height 20
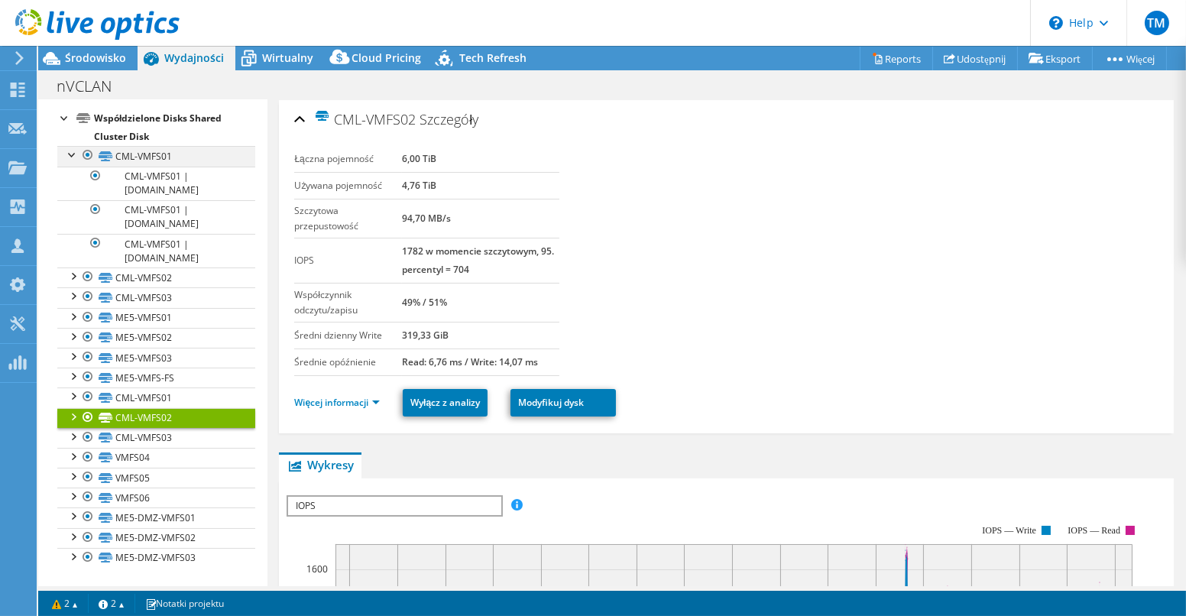
click at [72, 158] on div at bounding box center [72, 153] width 15 height 15
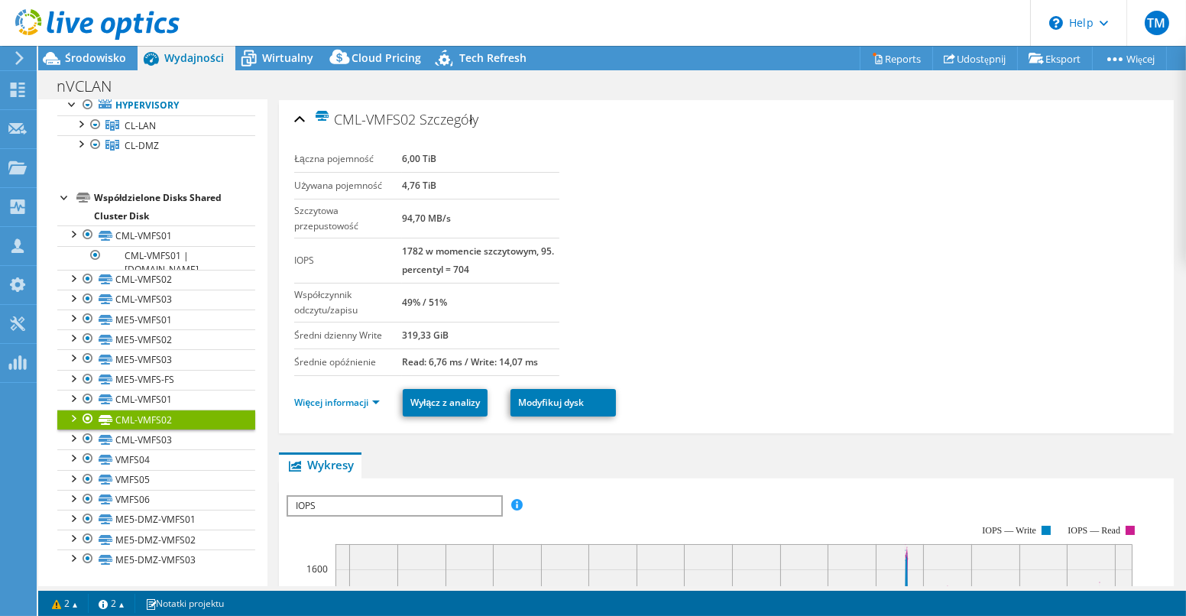
scroll to position [82, 0]
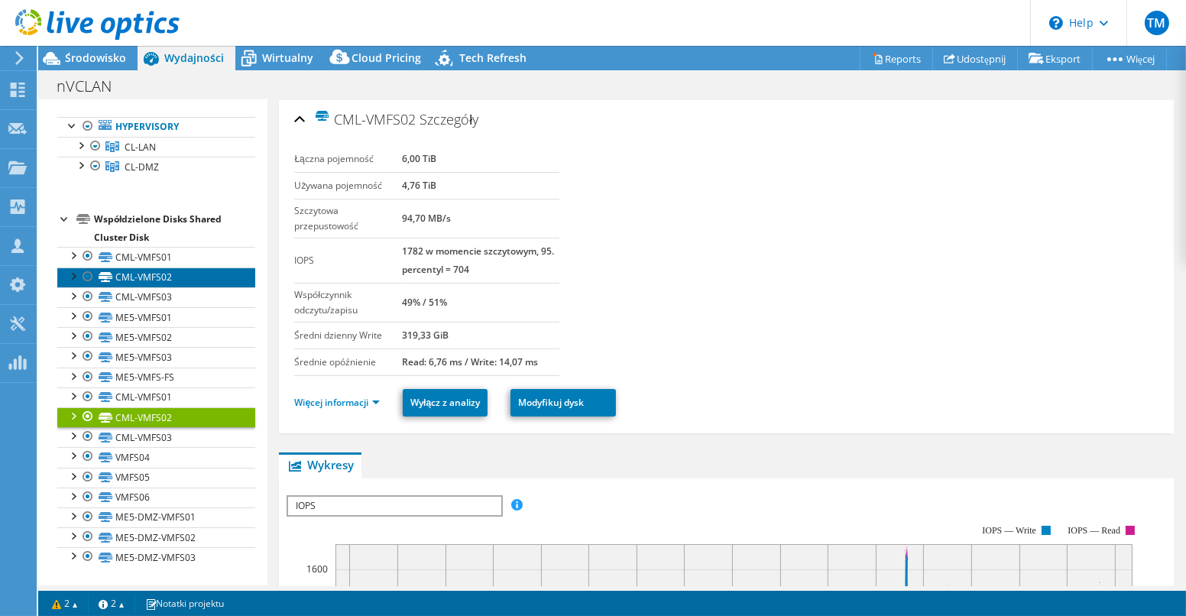
click at [145, 284] on link "CML-VMFS02" at bounding box center [156, 278] width 198 height 20
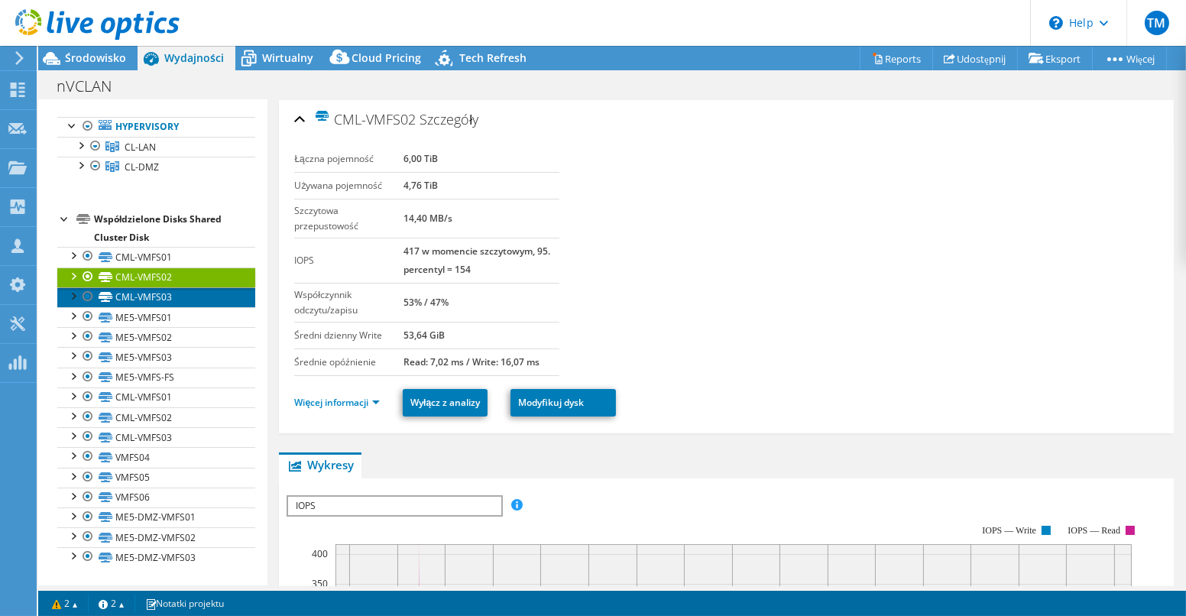
click at [157, 304] on link "CML-VMFS03" at bounding box center [156, 297] width 198 height 20
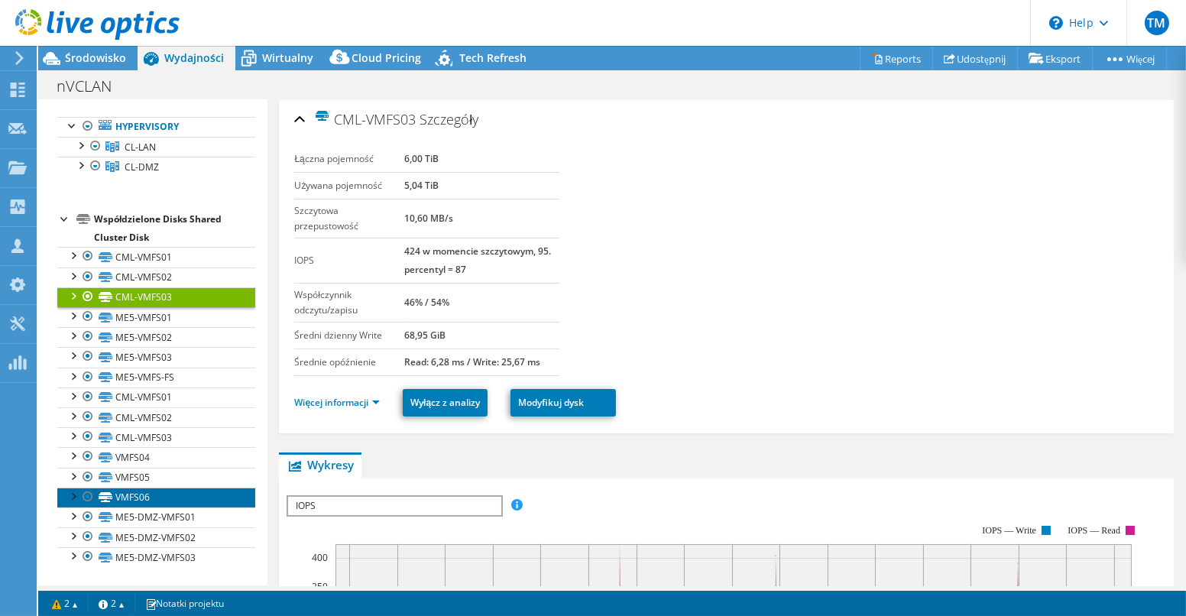
click at [145, 498] on link "VMFS06" at bounding box center [156, 498] width 198 height 20
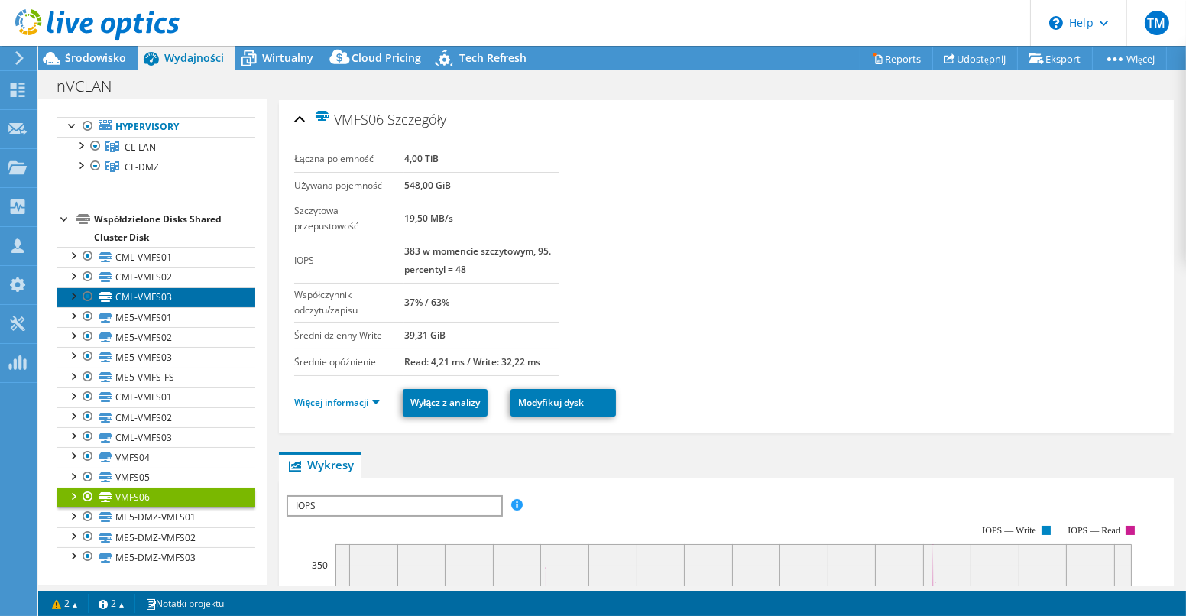
click at [147, 302] on link "CML-VMFS03" at bounding box center [156, 297] width 198 height 20
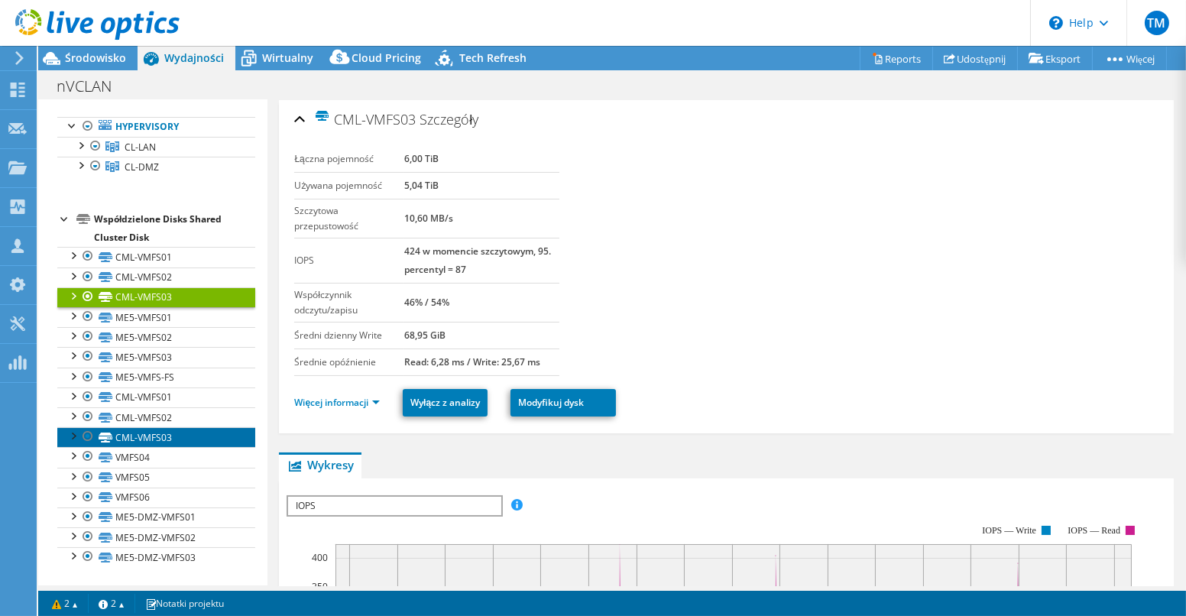
click at [153, 439] on link "CML-VMFS03" at bounding box center [156, 437] width 198 height 20
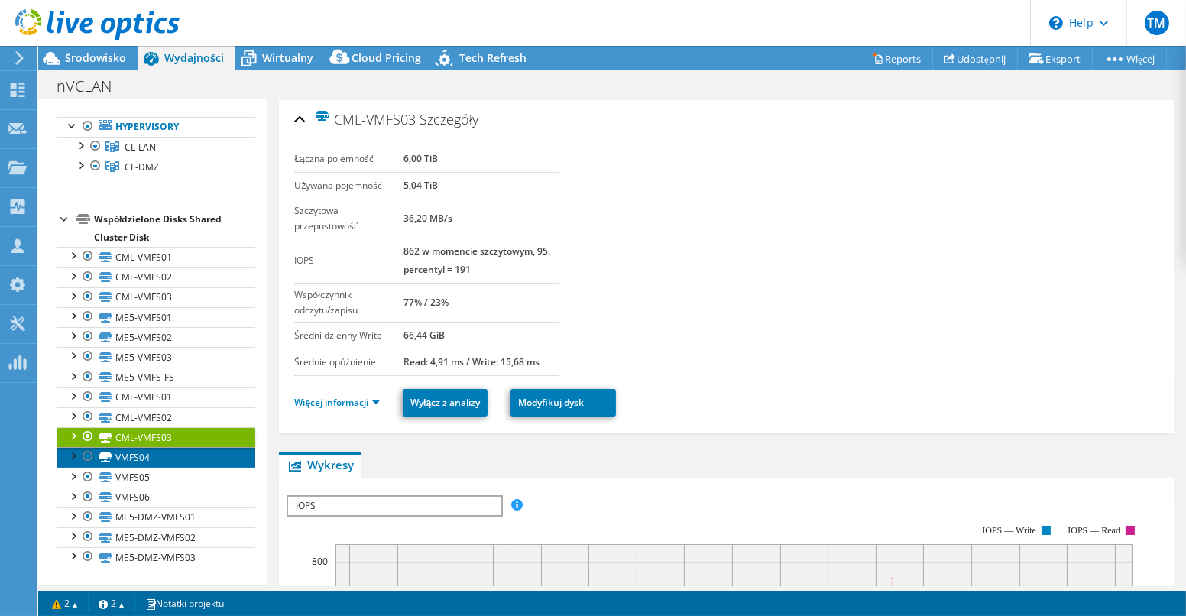
click at [145, 457] on link "VMFS04" at bounding box center [156, 457] width 198 height 20
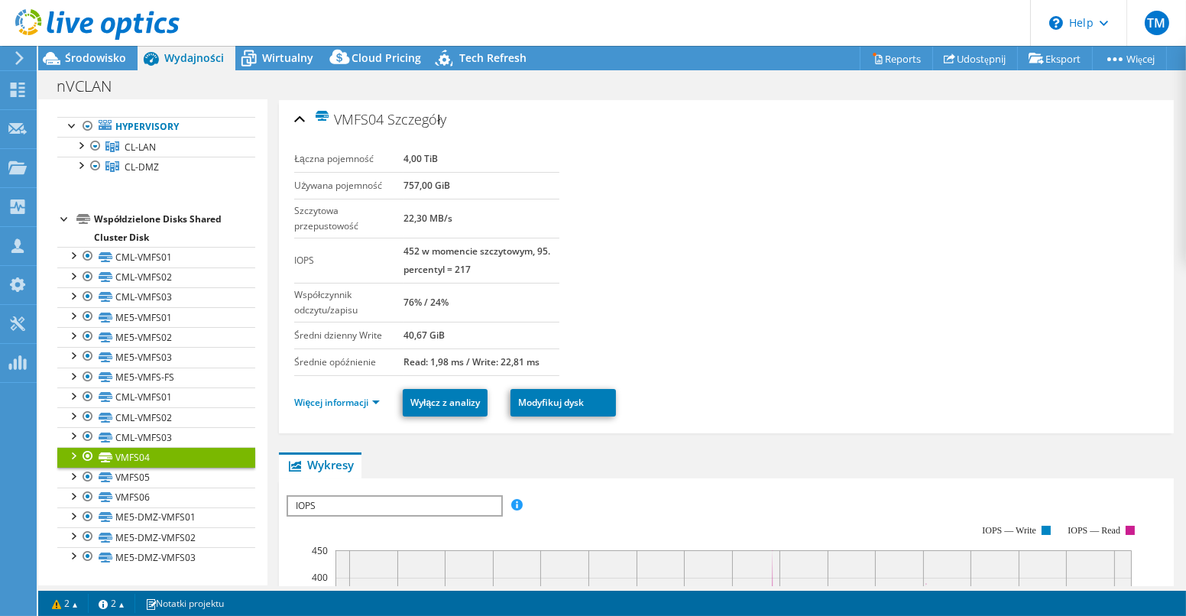
click at [73, 456] on div at bounding box center [72, 454] width 15 height 15
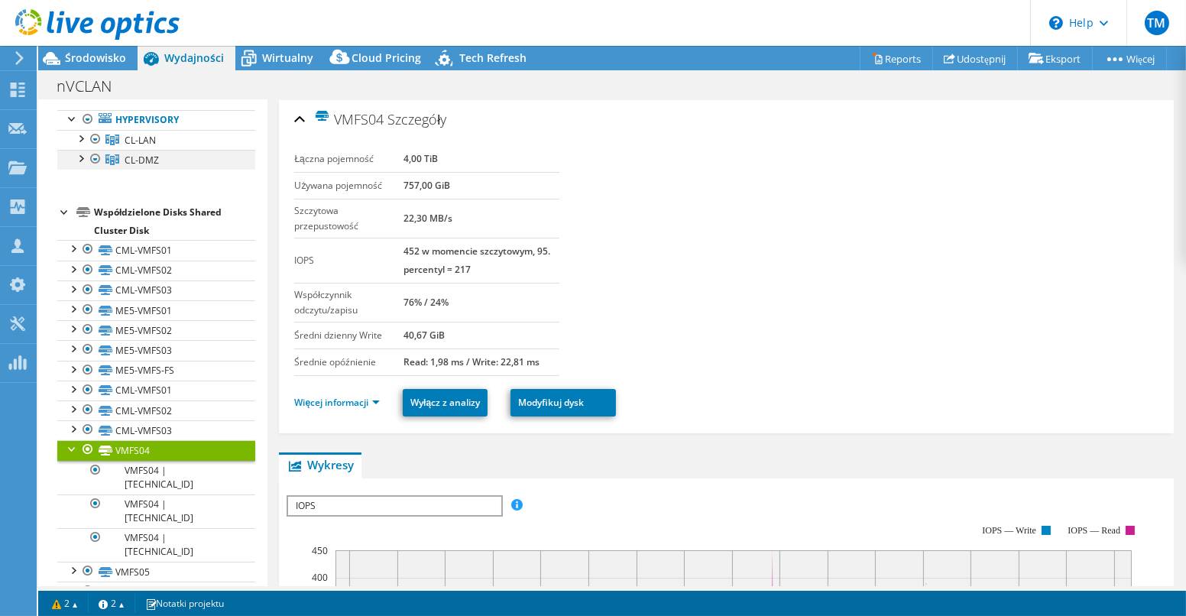
click at [83, 165] on div at bounding box center [80, 157] width 15 height 15
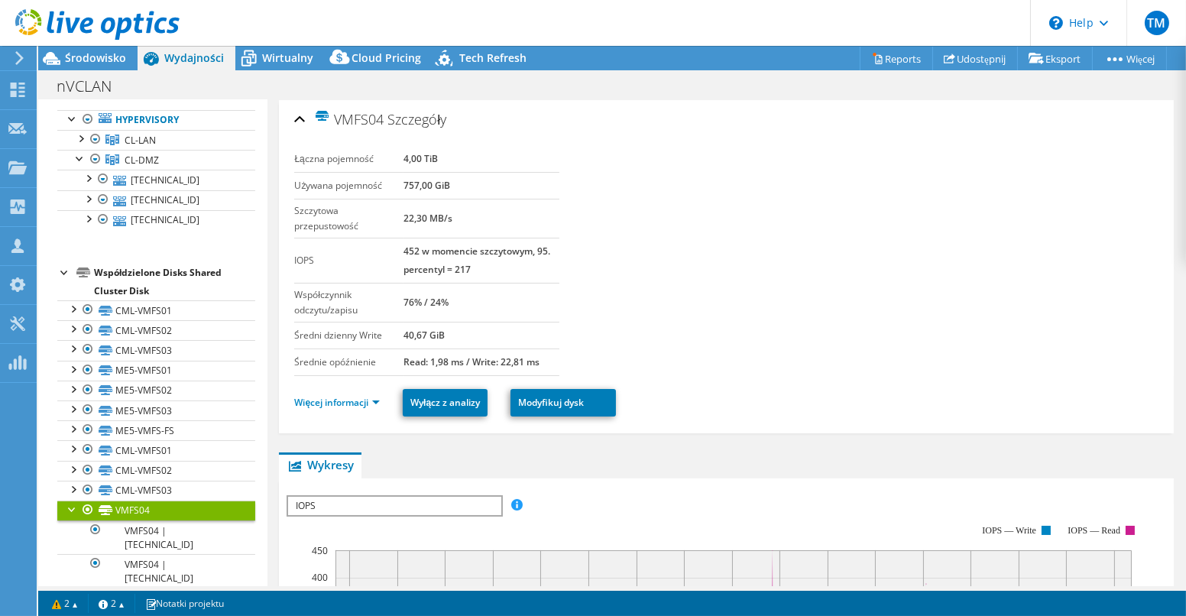
click at [70, 516] on div at bounding box center [72, 508] width 15 height 15
click at [135, 540] on link "VMFS05" at bounding box center [156, 531] width 198 height 20
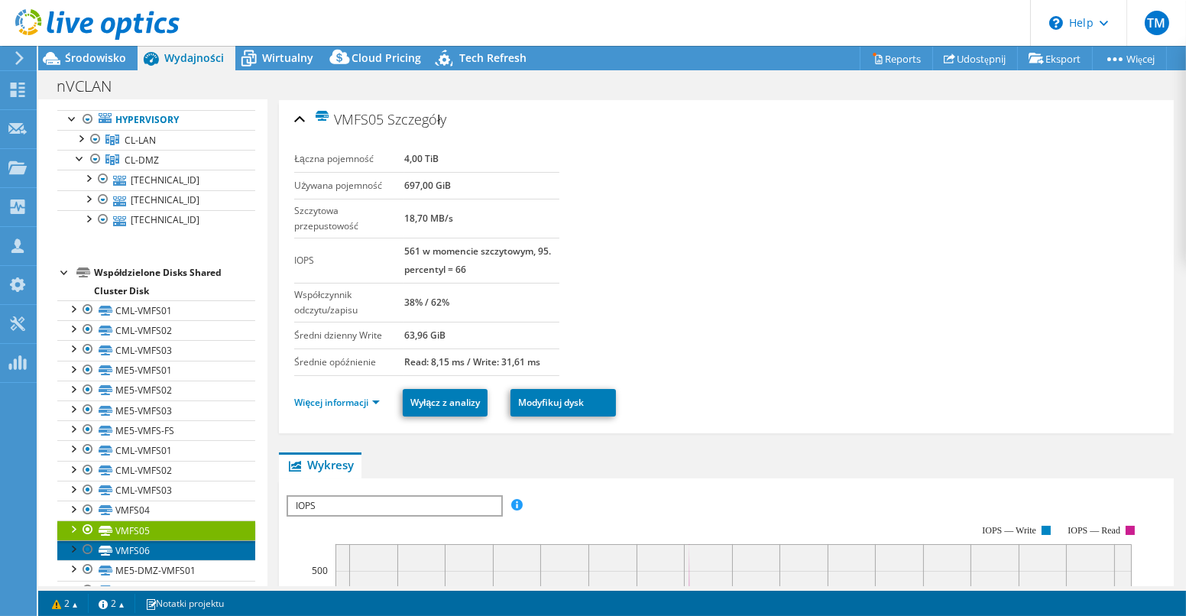
click at [128, 560] on link "VMFS06" at bounding box center [156, 550] width 198 height 20
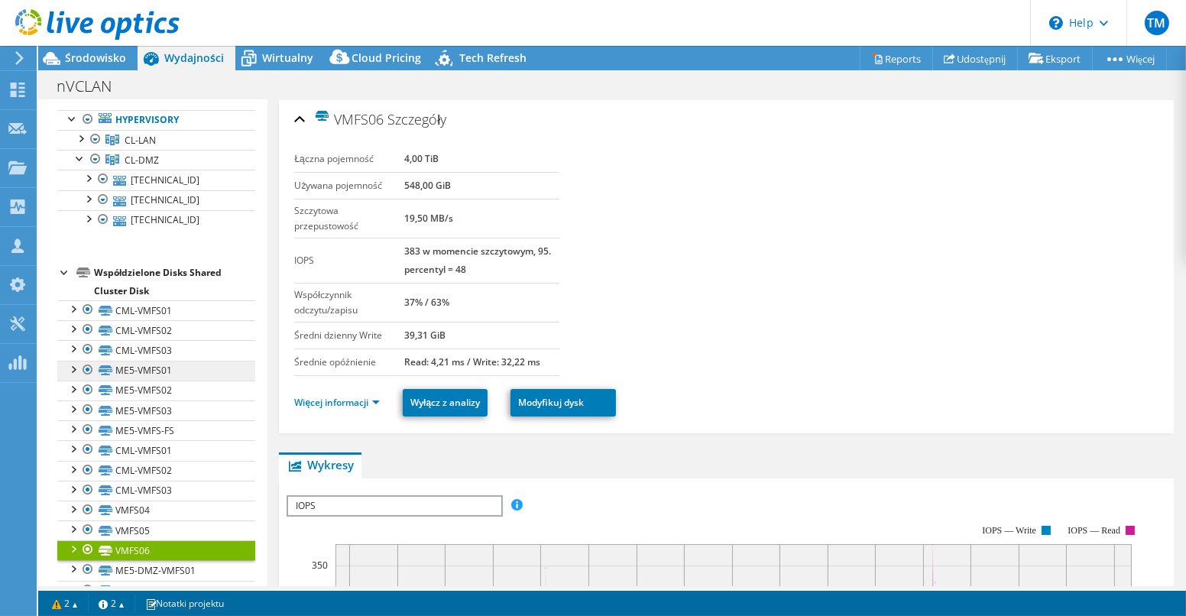
scroll to position [141, 0]
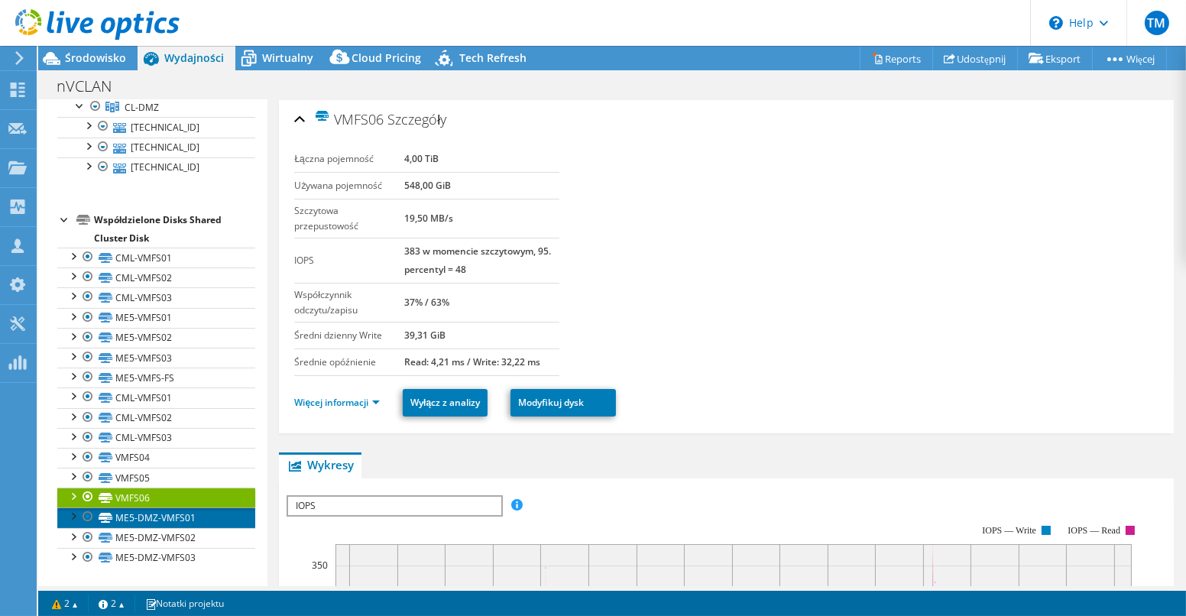
click at [145, 520] on link "ME5-DMZ-VMFS01" at bounding box center [156, 518] width 198 height 20
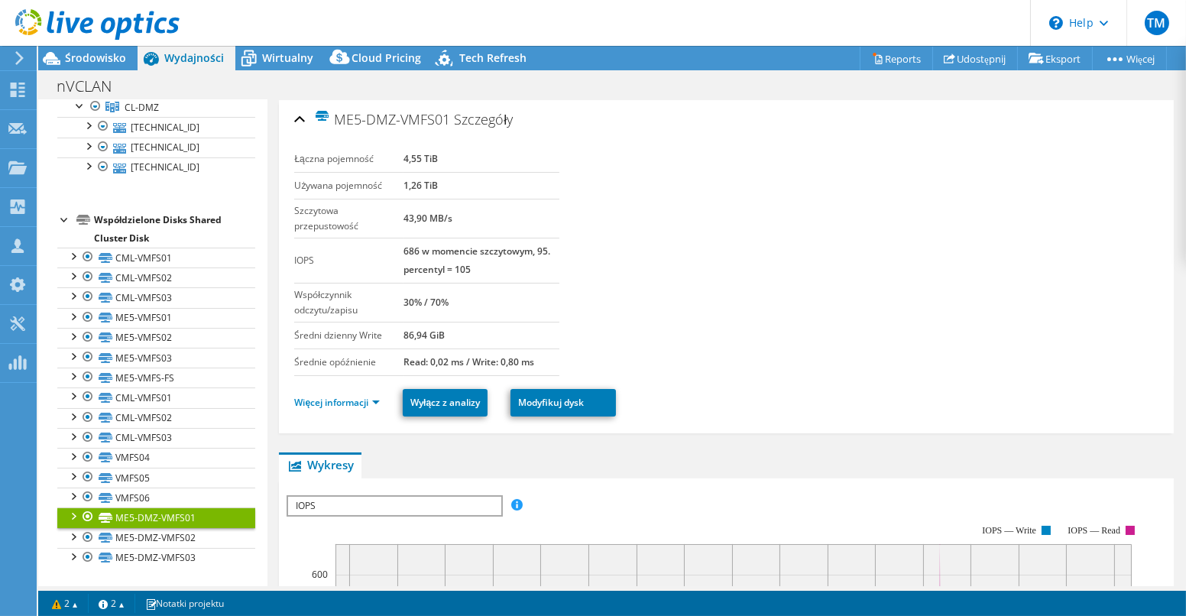
click at [77, 518] on div at bounding box center [72, 515] width 15 height 15
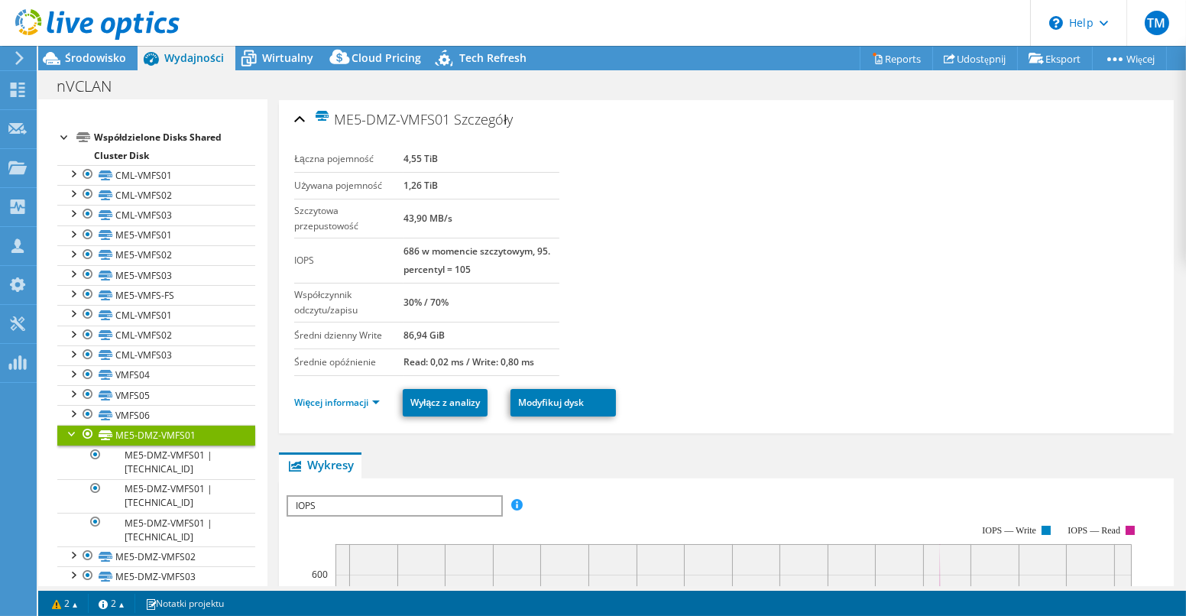
scroll to position [242, 0]
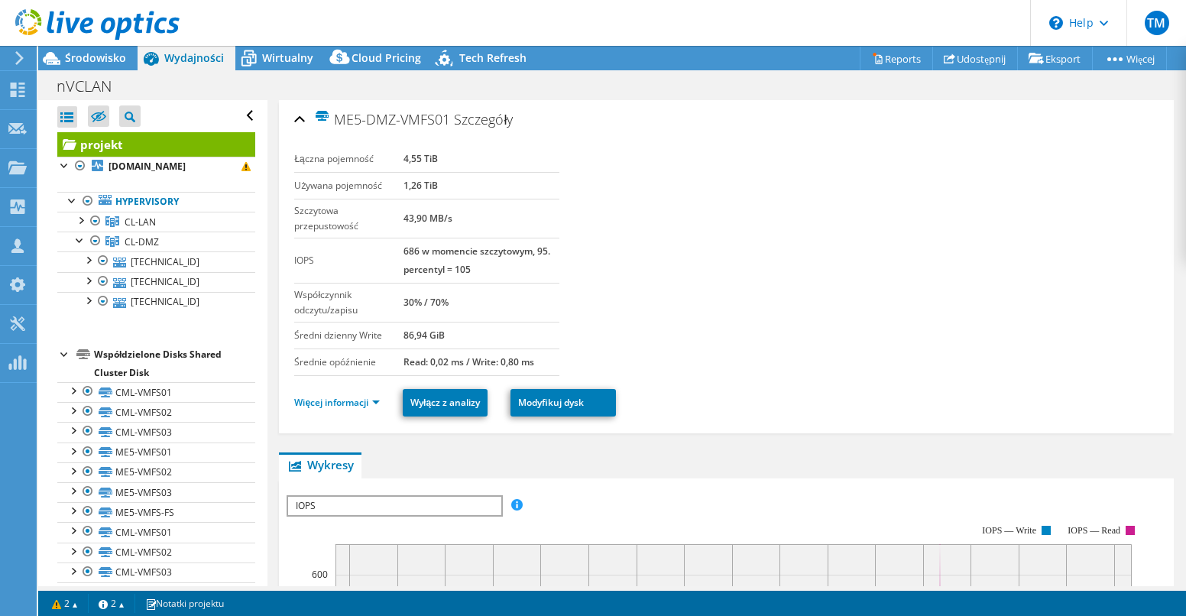
select select "USD"
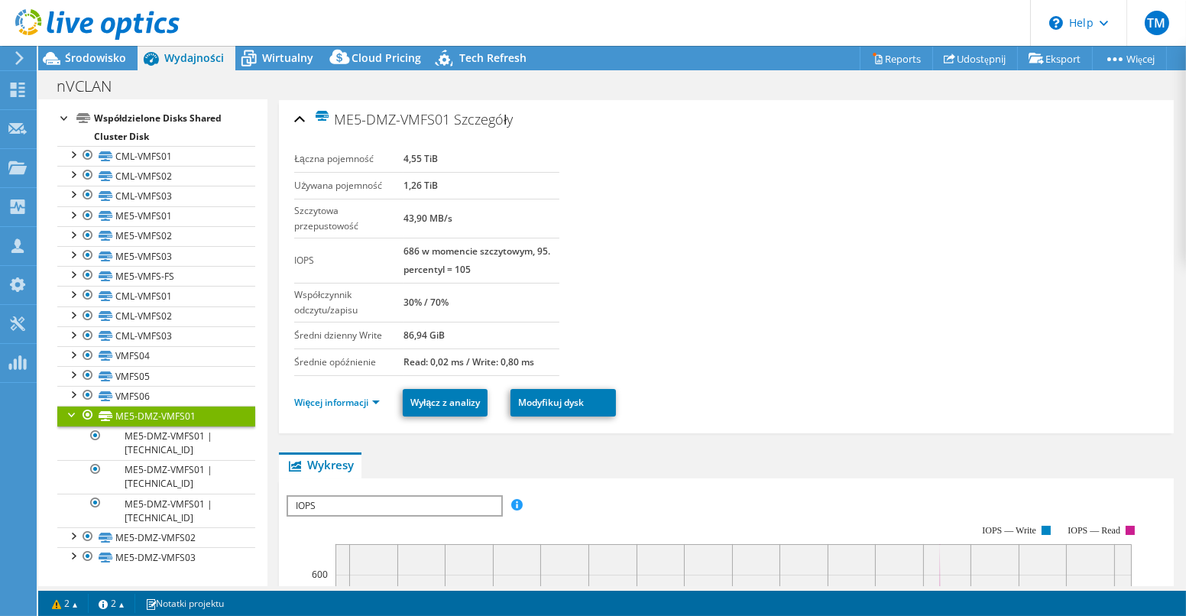
click at [70, 417] on div at bounding box center [72, 413] width 15 height 15
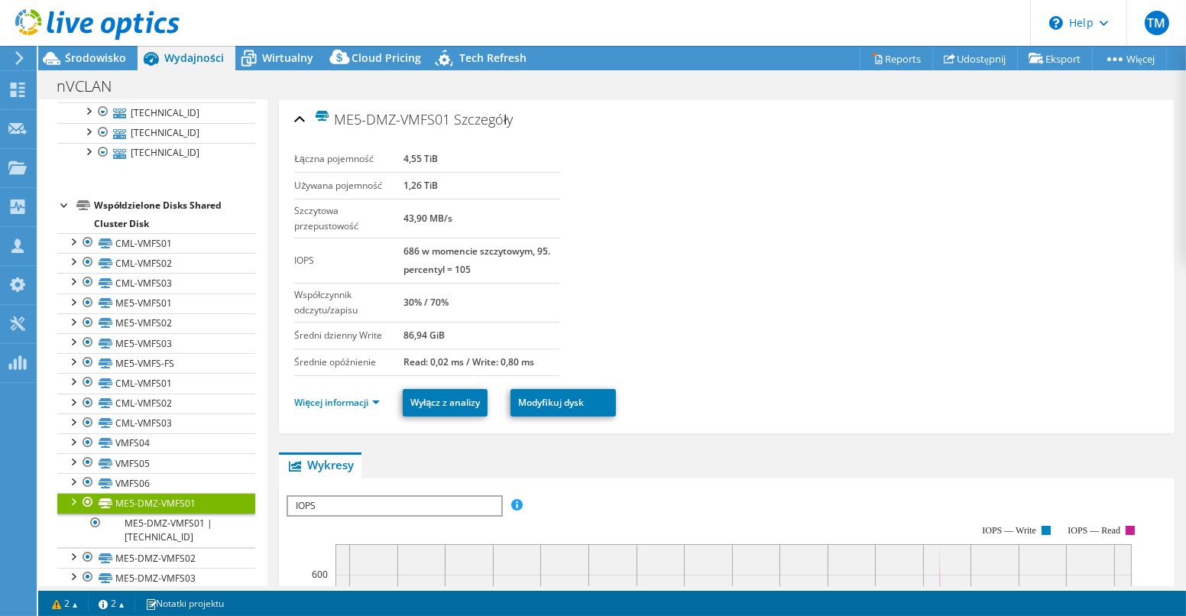
scroll to position [141, 0]
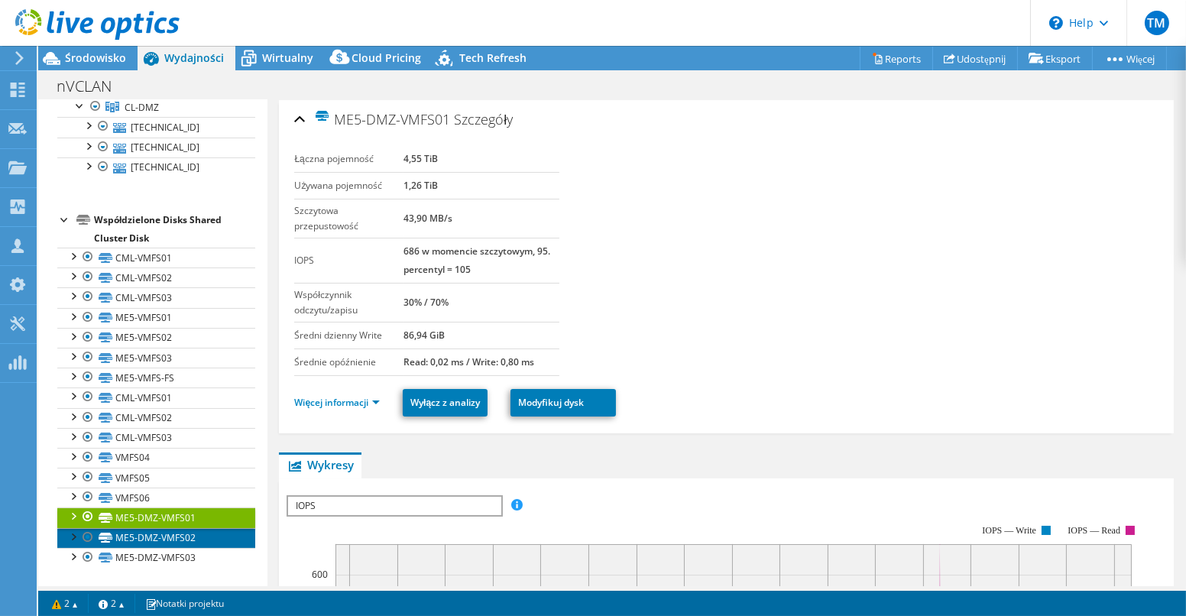
click at [154, 536] on link "ME5-DMZ-VMFS02" at bounding box center [156, 538] width 198 height 20
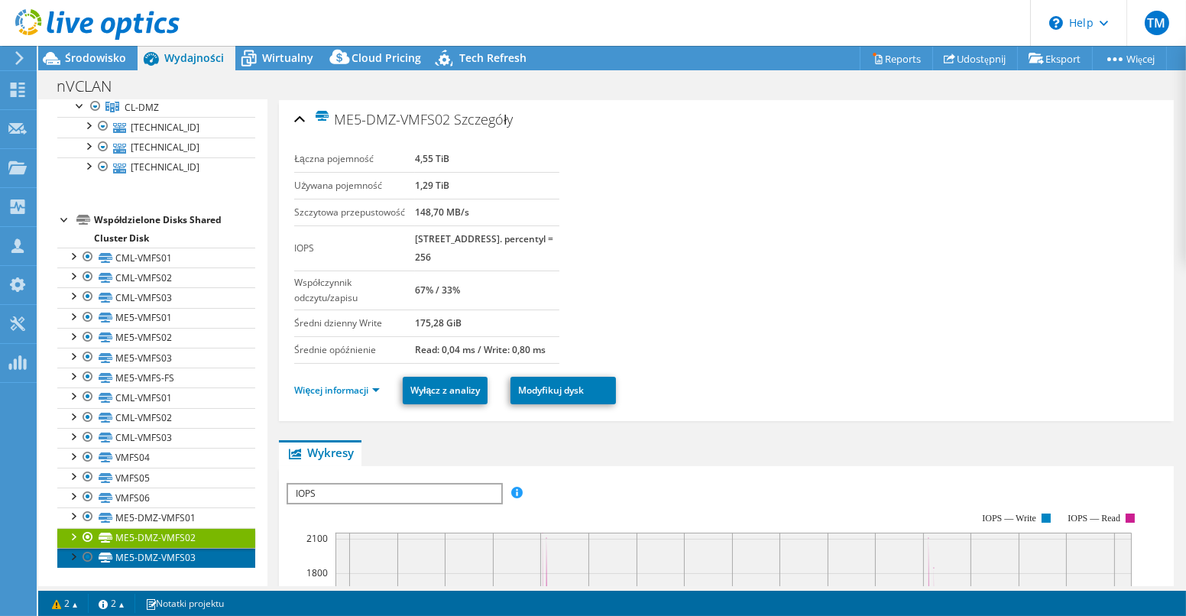
click at [170, 559] on link "ME5-DMZ-VMFS03" at bounding box center [156, 558] width 198 height 20
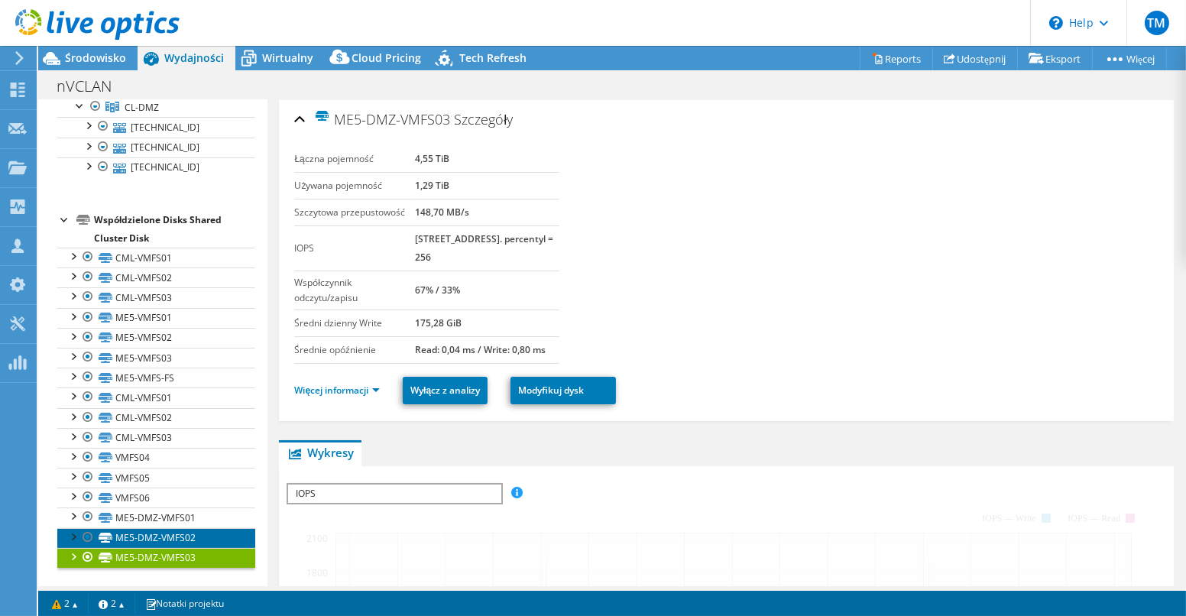
click at [163, 539] on link "ME5-DMZ-VMFS02" at bounding box center [156, 538] width 198 height 20
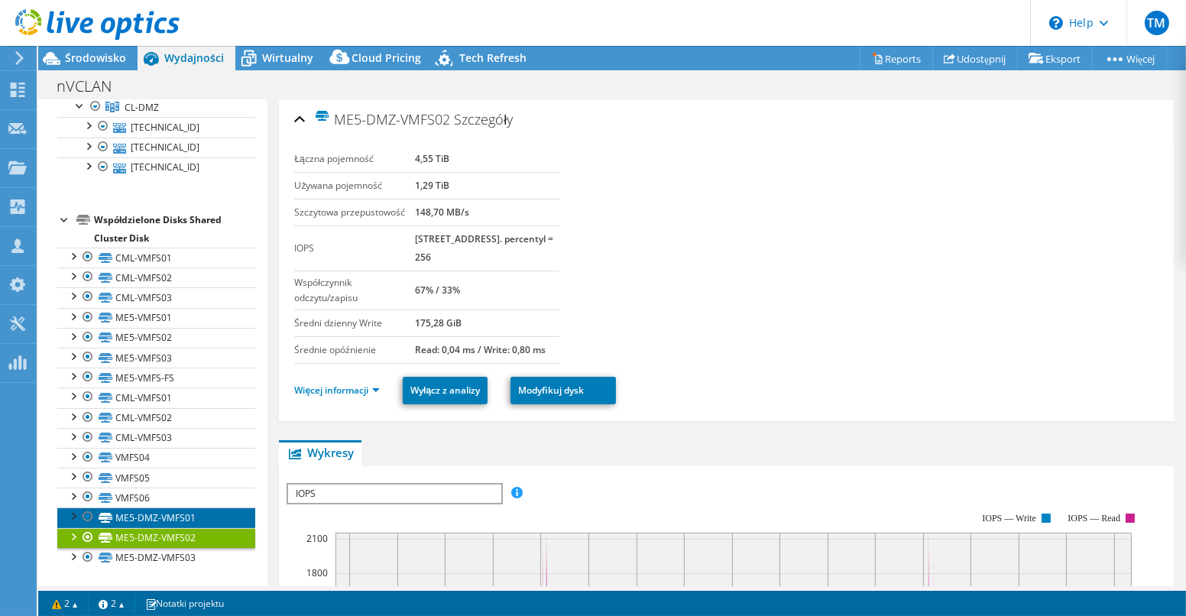
click at [160, 518] on link "ME5-DMZ-VMFS01" at bounding box center [156, 518] width 198 height 20
